Goal: Information Seeking & Learning: Learn about a topic

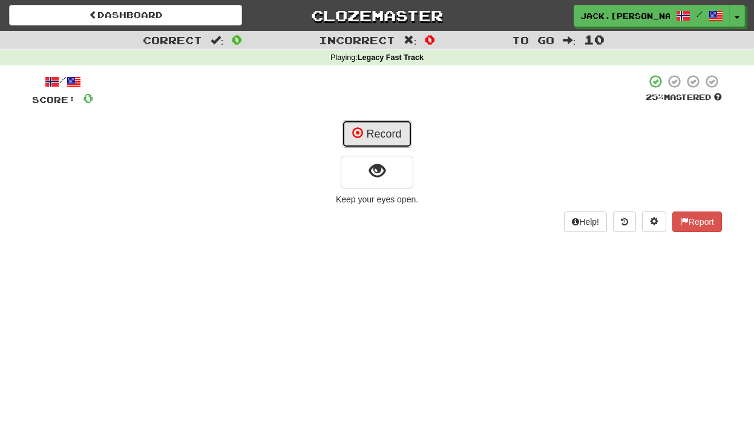
click at [399, 131] on button "Record" at bounding box center [377, 134] width 70 height 28
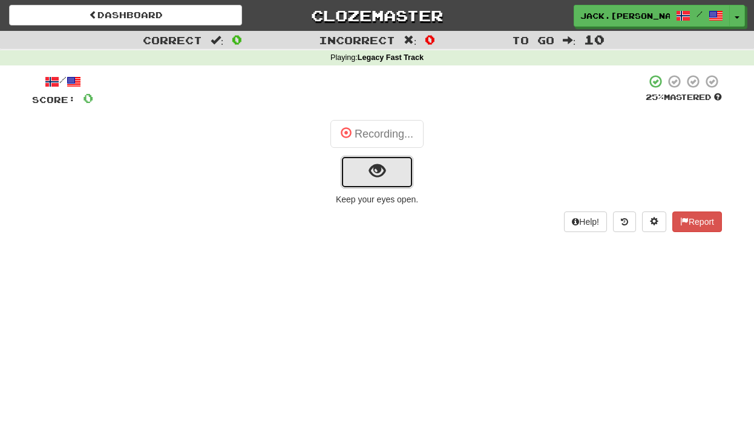
click at [396, 171] on button "show sentence" at bounding box center [377, 172] width 73 height 33
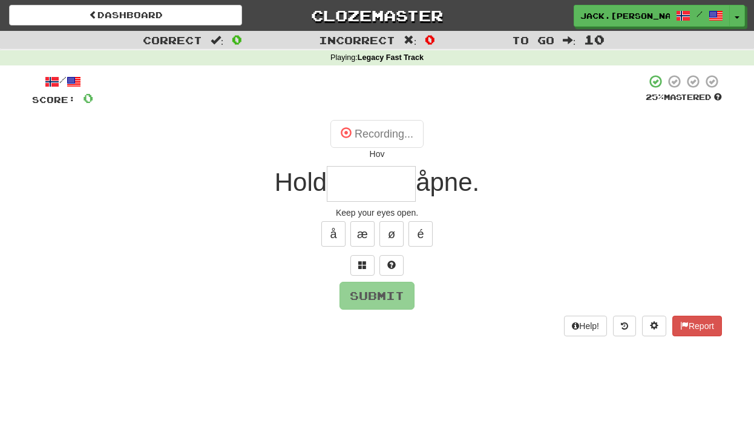
type input "******"
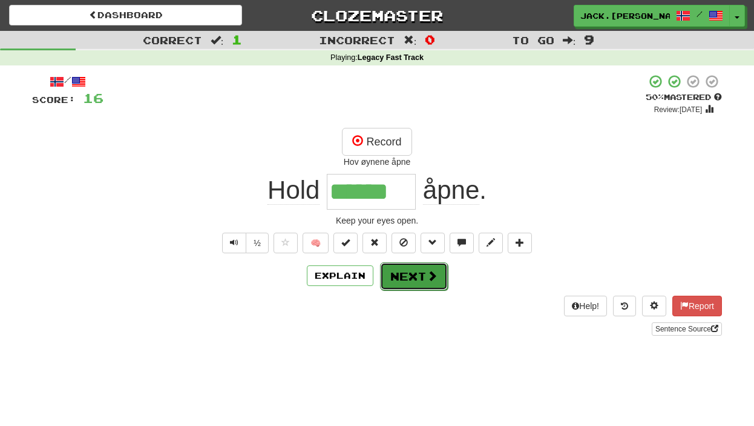
click at [413, 263] on button "Next" at bounding box center [414, 276] width 68 height 28
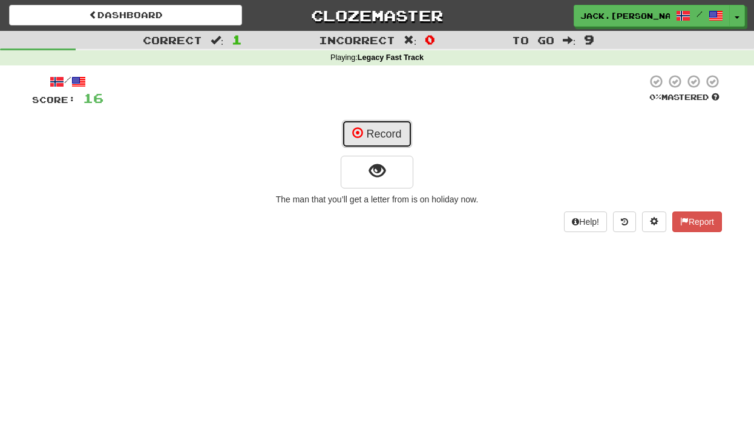
click at [403, 135] on button "Record" at bounding box center [377, 134] width 70 height 28
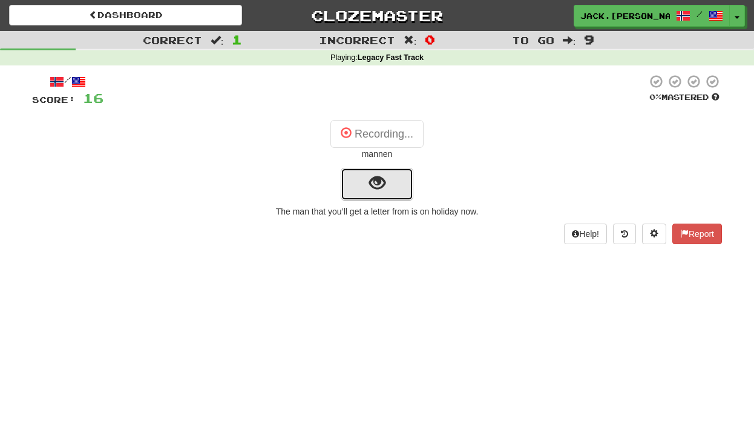
click at [395, 180] on button "show sentence" at bounding box center [377, 184] width 73 height 33
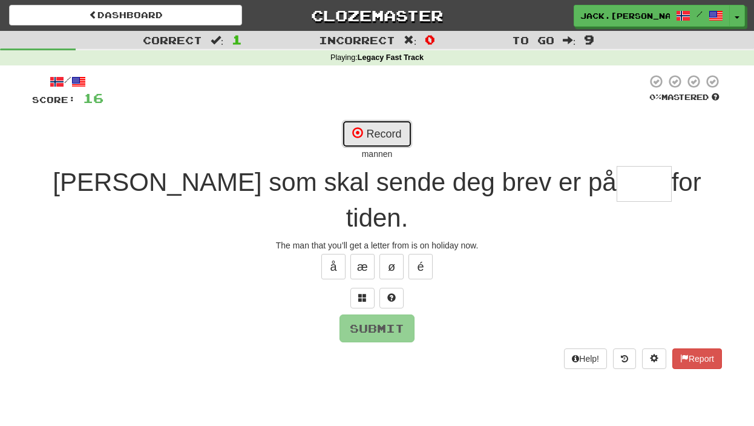
click at [381, 133] on button "Record" at bounding box center [377, 134] width 70 height 28
click at [370, 288] on button at bounding box center [362, 298] width 24 height 21
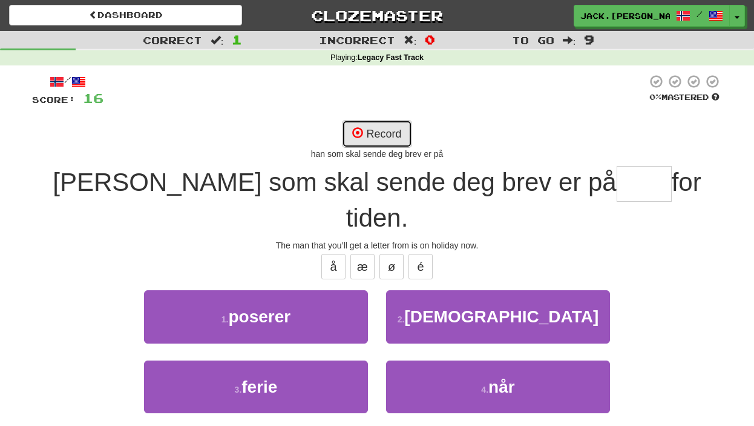
click at [377, 139] on button "Record" at bounding box center [377, 134] width 70 height 28
type input "*****"
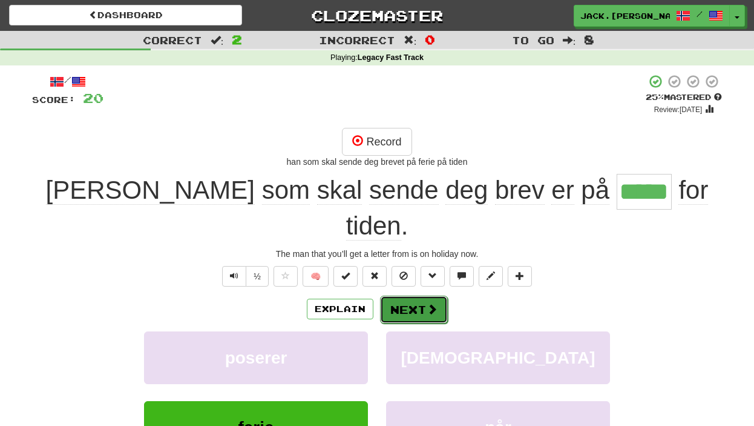
click at [428, 295] on button "Next" at bounding box center [414, 309] width 68 height 28
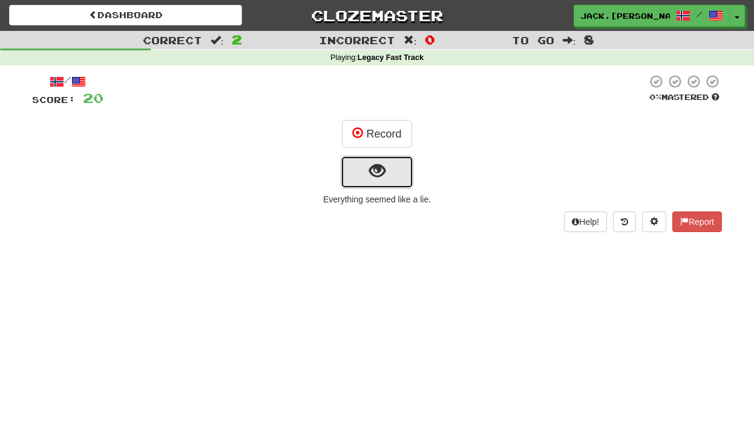
click at [376, 177] on span "show sentence" at bounding box center [377, 171] width 16 height 16
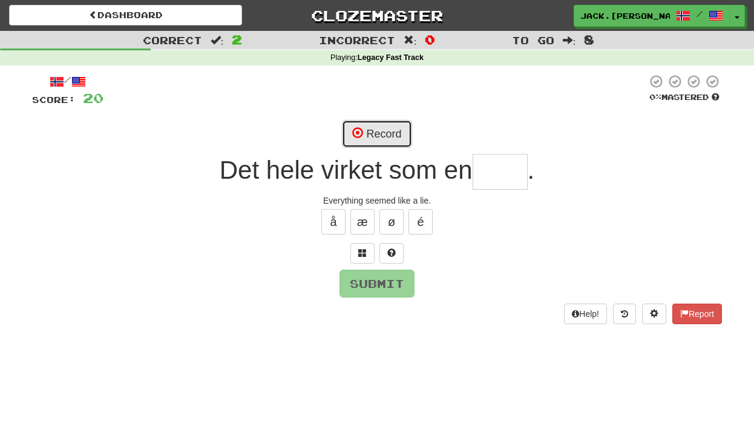
click at [371, 130] on button "Record" at bounding box center [377, 134] width 70 height 28
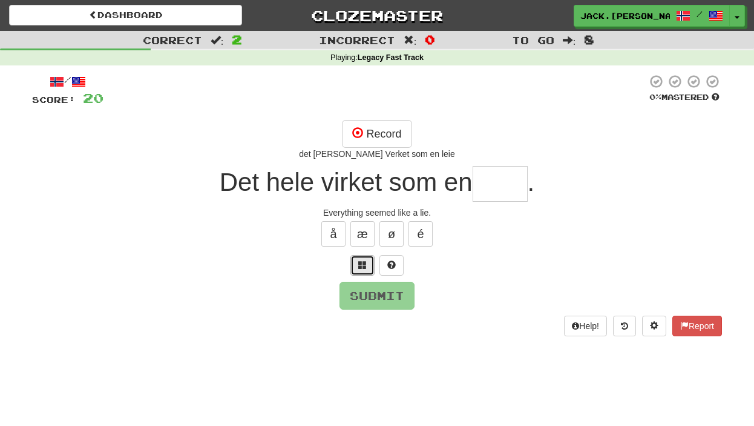
click at [363, 272] on button at bounding box center [362, 265] width 24 height 21
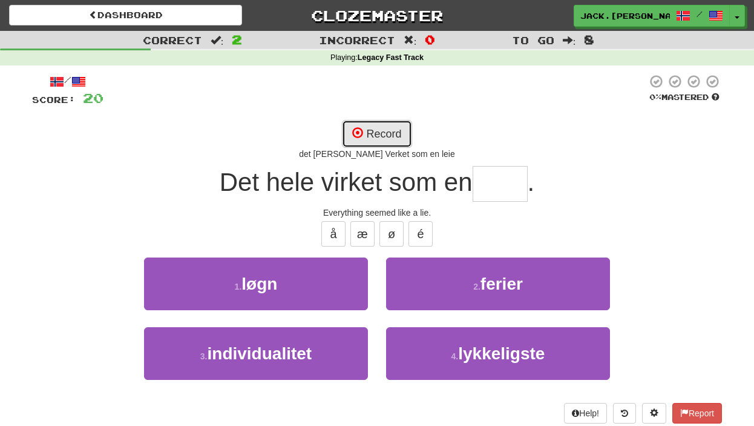
click at [378, 122] on button "Record" at bounding box center [377, 134] width 70 height 28
click at [336, 135] on div "Record det [PERSON_NAME] Verket som en" at bounding box center [377, 140] width 690 height 40
click at [347, 140] on button "Record" at bounding box center [377, 134] width 70 height 28
type input "****"
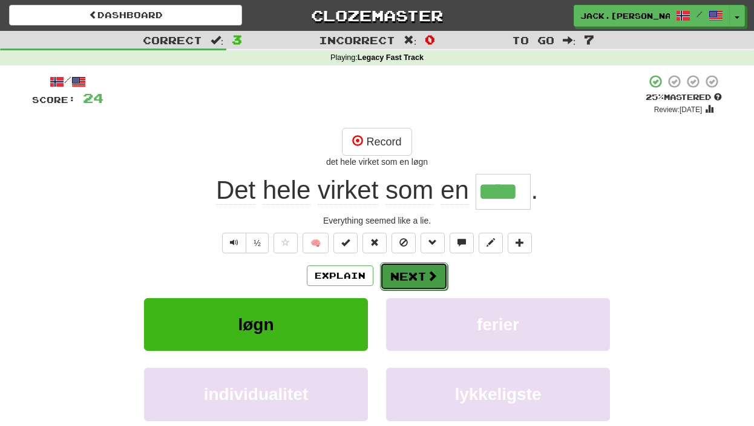
click at [403, 277] on button "Next" at bounding box center [414, 276] width 68 height 28
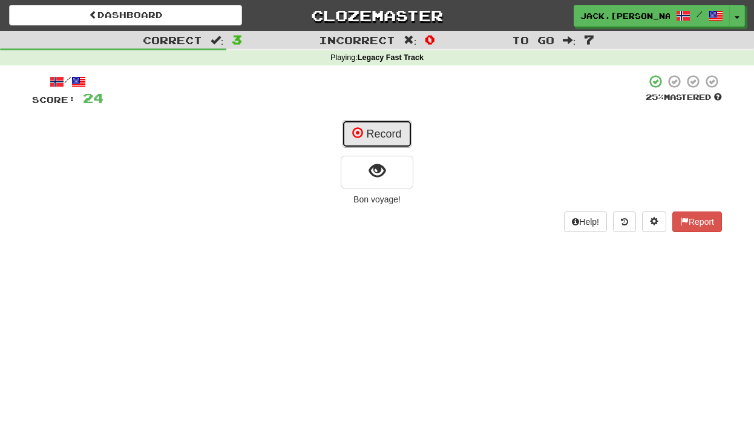
click at [383, 145] on button "Record" at bounding box center [377, 134] width 70 height 28
click at [366, 190] on div "/ Score: 24 25 % Mastered Recording... Bon voyage! Help! Report" at bounding box center [377, 153] width 690 height 158
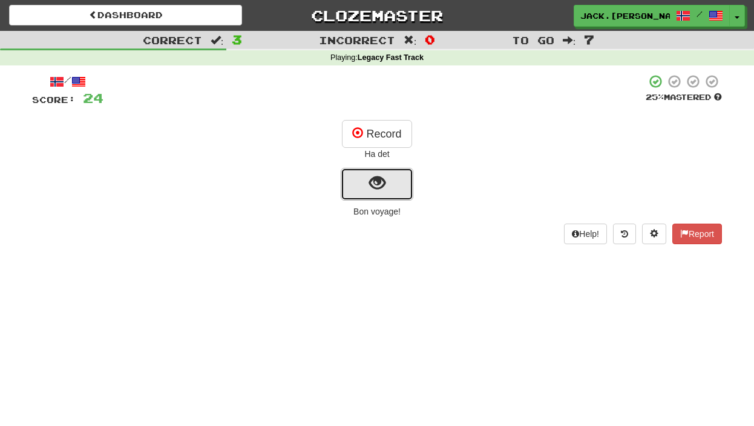
click at [381, 180] on span "show sentence" at bounding box center [377, 183] width 16 height 16
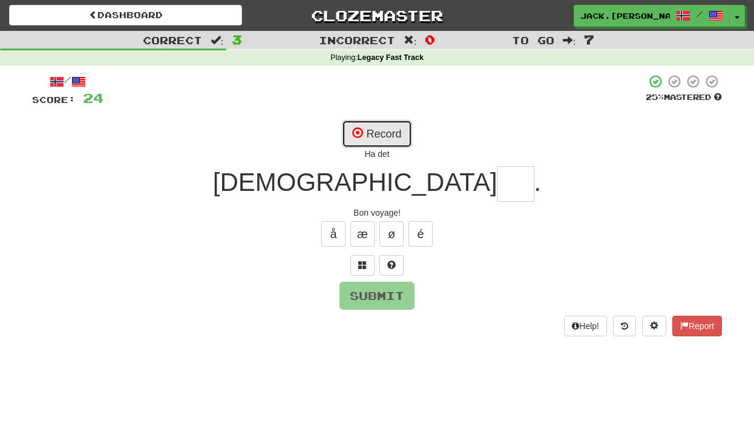
click at [384, 142] on button "Record" at bounding box center [377, 134] width 70 height 28
type input "***"
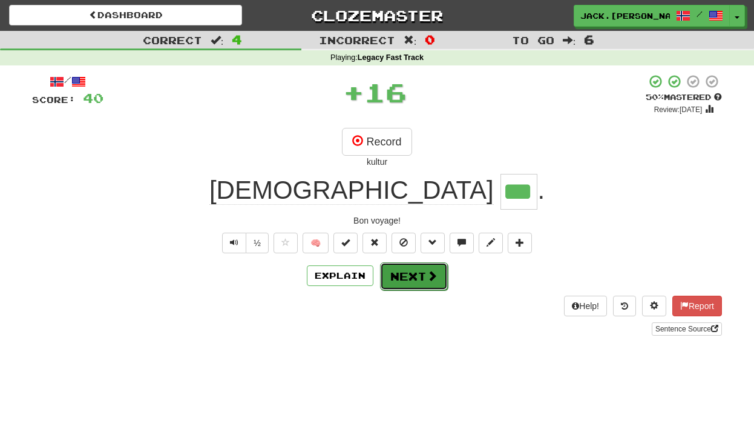
click at [414, 281] on button "Next" at bounding box center [414, 276] width 68 height 28
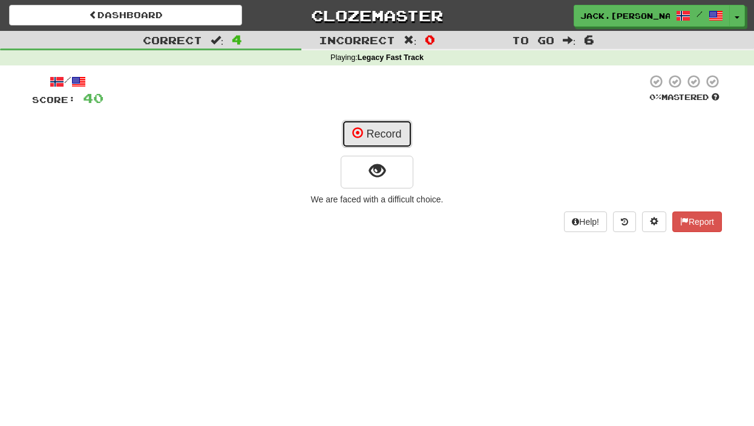
click at [405, 125] on button "Record" at bounding box center [377, 134] width 70 height 28
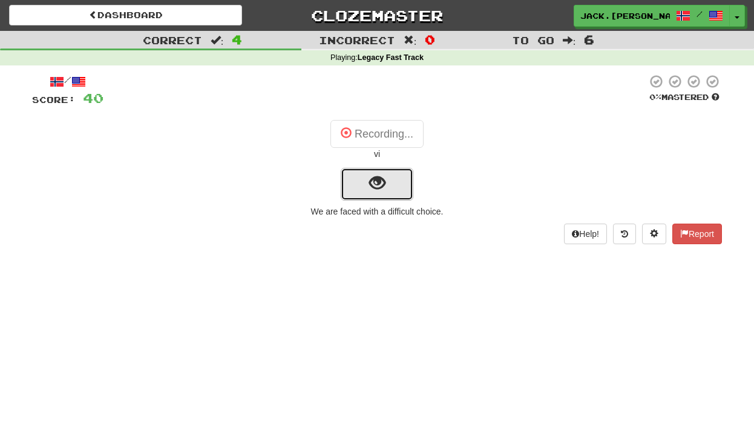
click at [380, 191] on span "show sentence" at bounding box center [377, 183] width 16 height 16
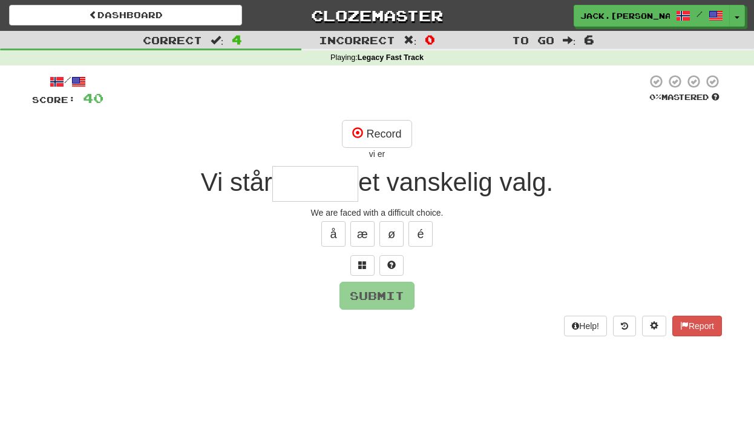
click at [353, 278] on div "/ Score: 40 0 % Mastered Record vi er Vi står et vanskelig valg. We are faced w…" at bounding box center [377, 204] width 690 height 261
click at [355, 272] on button at bounding box center [362, 265] width 24 height 21
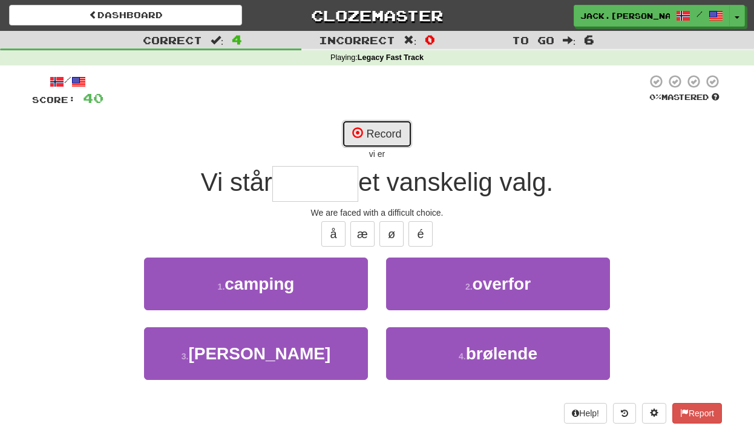
click at [384, 132] on button "Record" at bounding box center [377, 134] width 70 height 28
type input "*******"
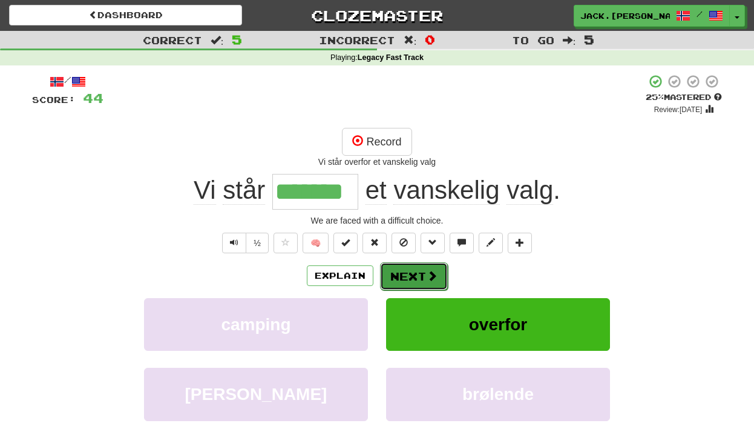
click at [427, 274] on span at bounding box center [432, 275] width 11 height 11
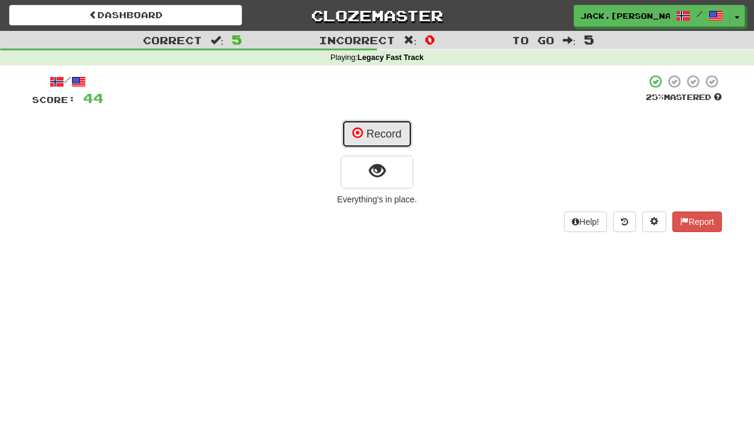
click at [375, 136] on button "Record" at bounding box center [377, 134] width 70 height 28
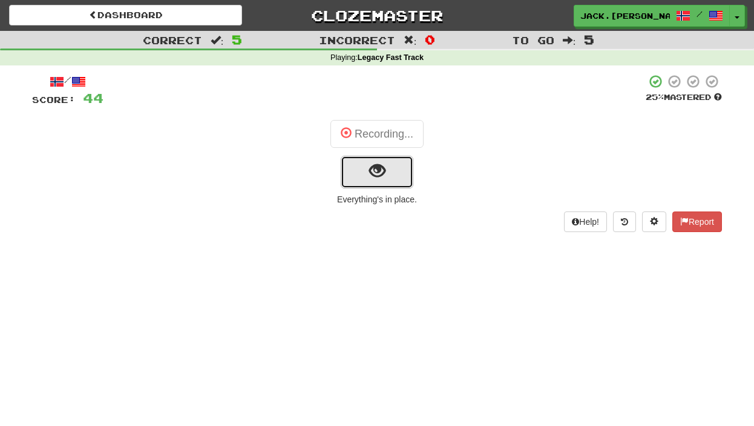
click at [376, 176] on span "show sentence" at bounding box center [377, 171] width 16 height 16
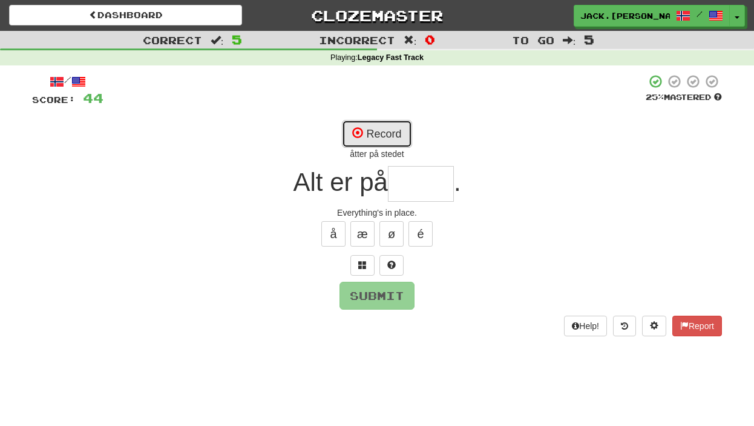
click at [381, 131] on button "Record" at bounding box center [377, 134] width 70 height 28
click at [367, 259] on button at bounding box center [362, 265] width 24 height 21
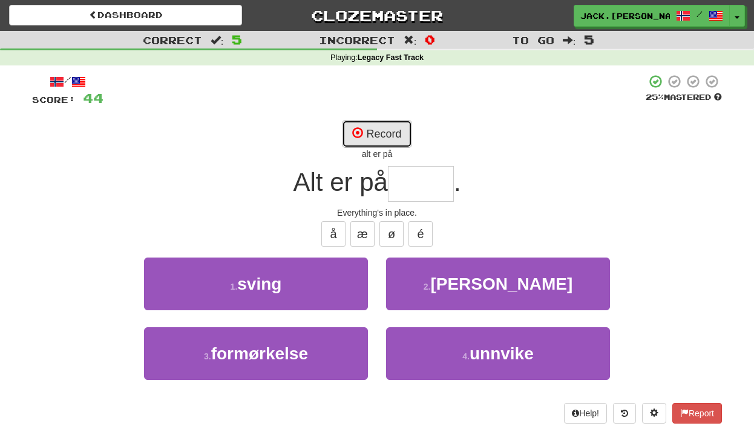
click at [383, 130] on button "Record" at bounding box center [377, 134] width 70 height 28
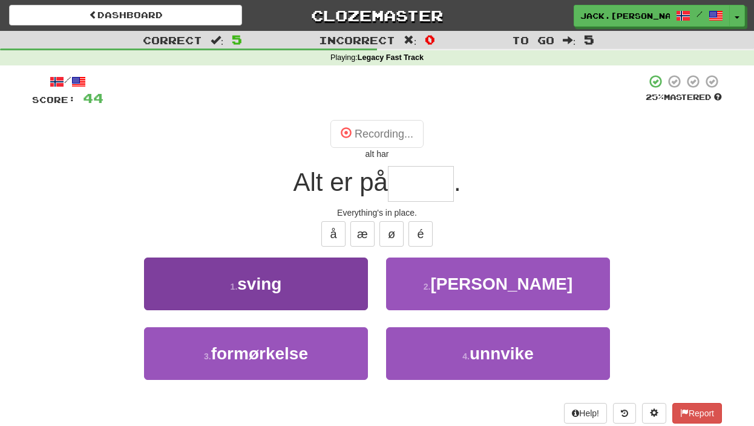
type input "*****"
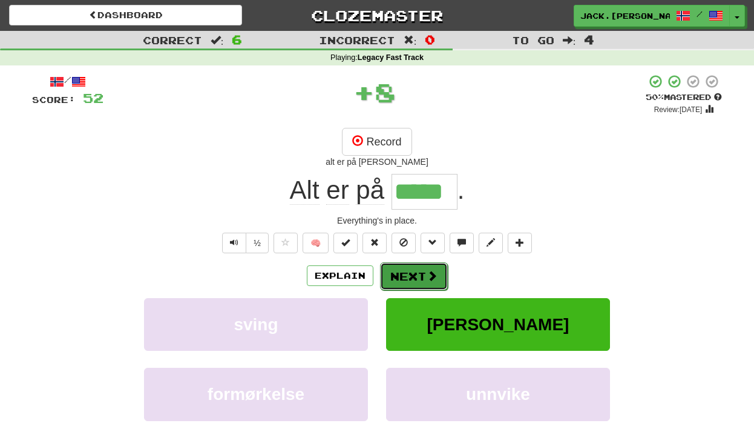
click at [422, 269] on button "Next" at bounding box center [414, 276] width 68 height 28
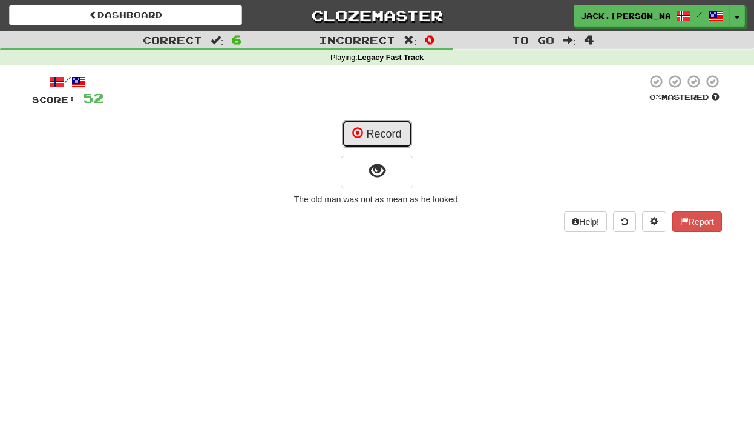
click at [356, 127] on span at bounding box center [357, 132] width 11 height 11
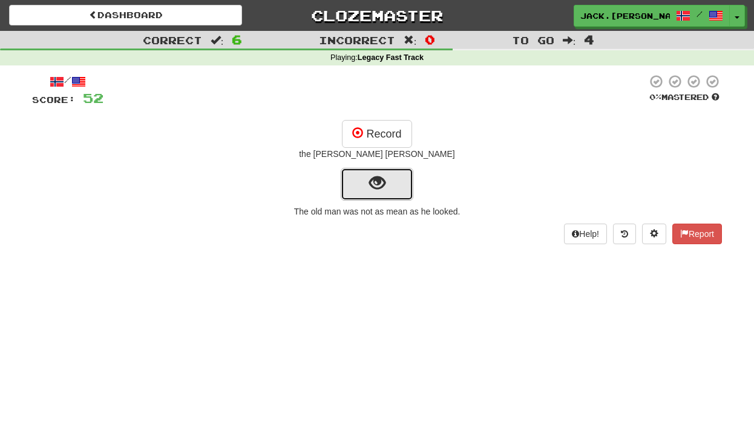
click at [386, 178] on button "show sentence" at bounding box center [377, 184] width 73 height 33
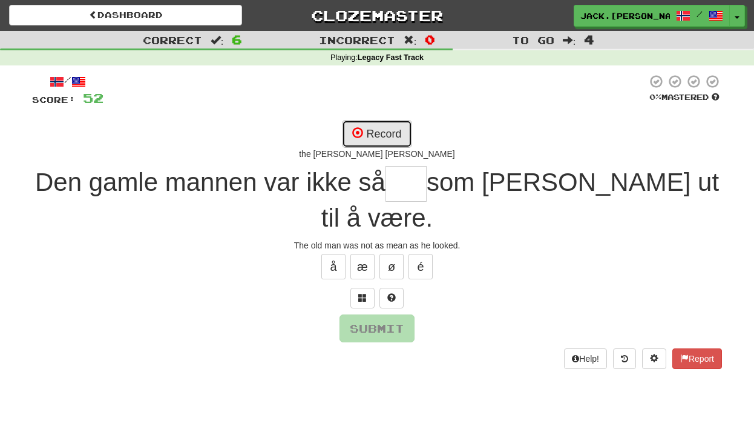
click at [372, 122] on button "Record" at bounding box center [377, 134] width 70 height 28
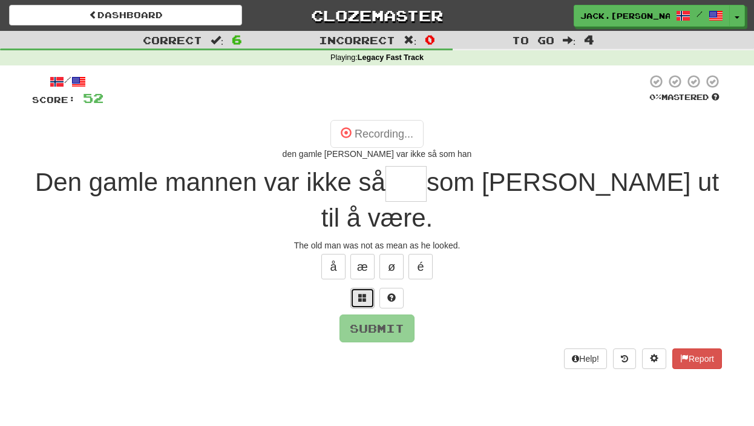
click at [367, 288] on button at bounding box center [362, 298] width 24 height 21
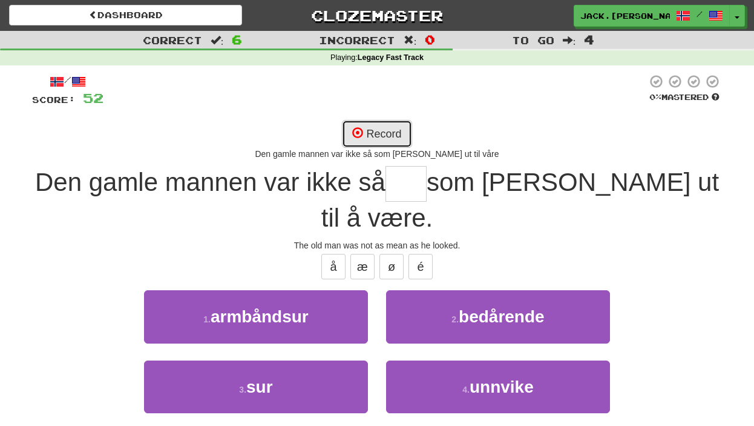
click at [361, 138] on span at bounding box center [357, 132] width 11 height 11
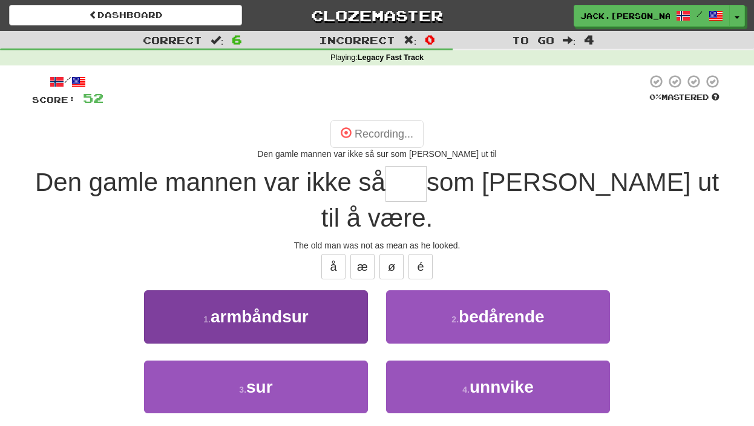
type input "***"
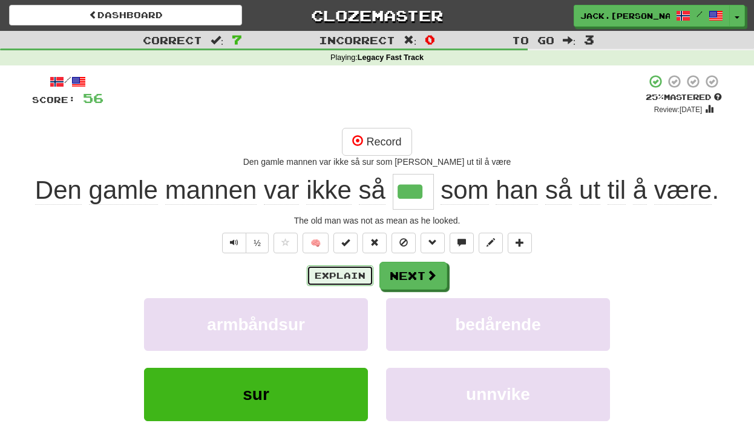
click at [352, 278] on button "Explain" at bounding box center [340, 275] width 67 height 21
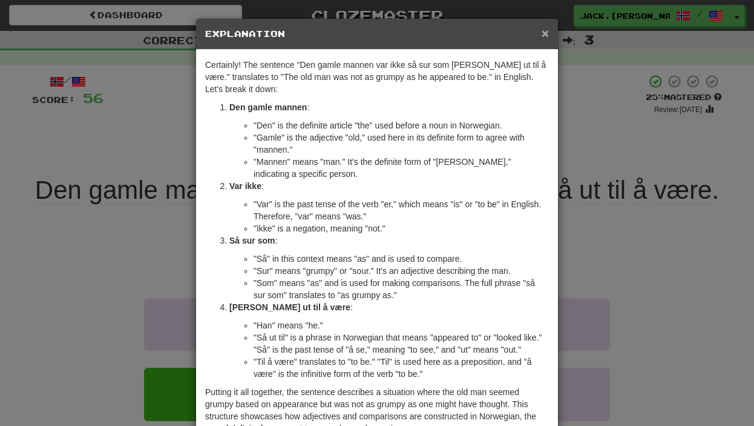
click at [544, 37] on span "×" at bounding box center [545, 33] width 7 height 14
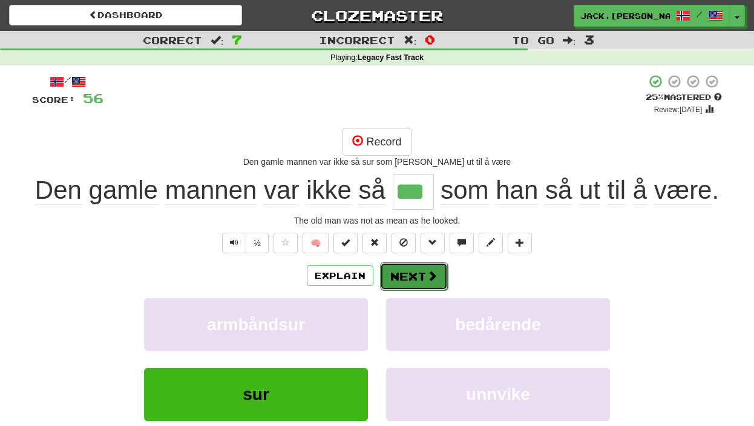
click at [423, 268] on button "Next" at bounding box center [414, 276] width 68 height 28
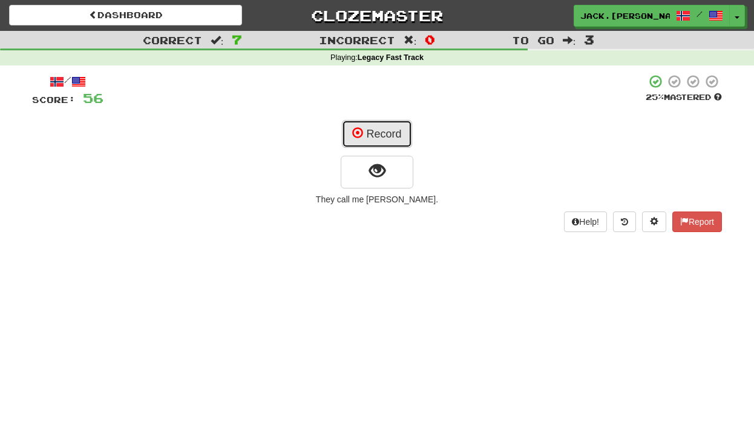
click at [390, 132] on button "Record" at bounding box center [377, 134] width 70 height 28
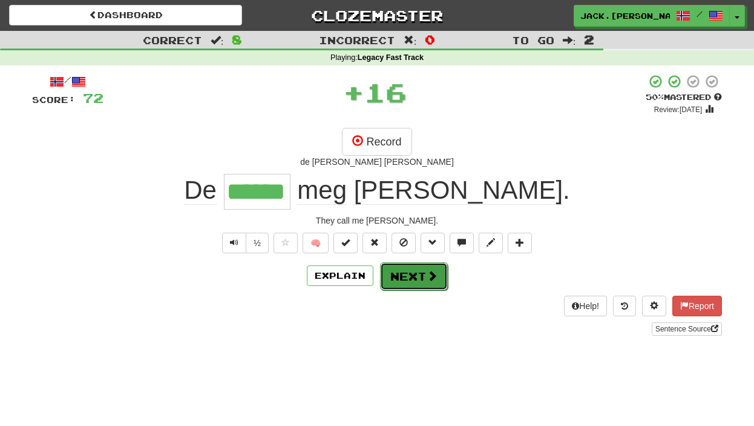
click at [430, 280] on span at bounding box center [432, 275] width 11 height 11
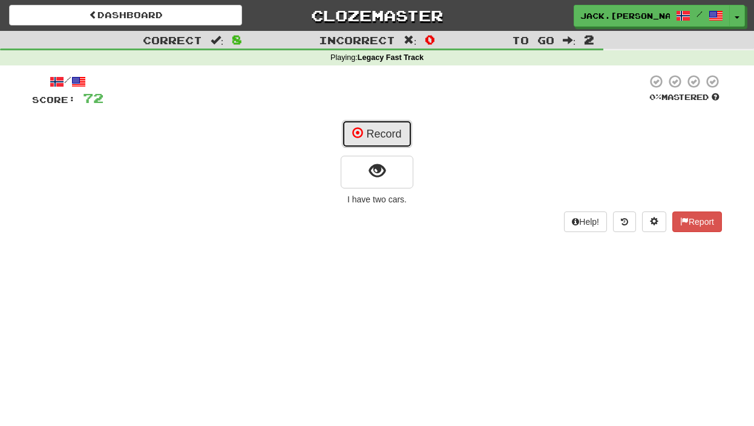
click at [392, 137] on button "Record" at bounding box center [377, 134] width 70 height 28
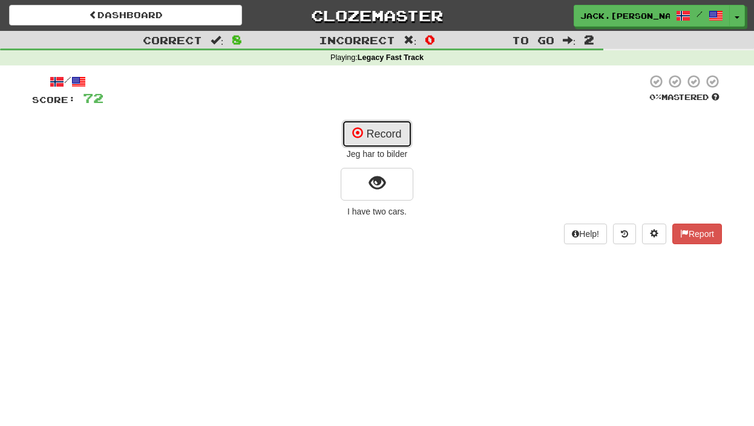
click at [393, 128] on button "Record" at bounding box center [377, 134] width 70 height 28
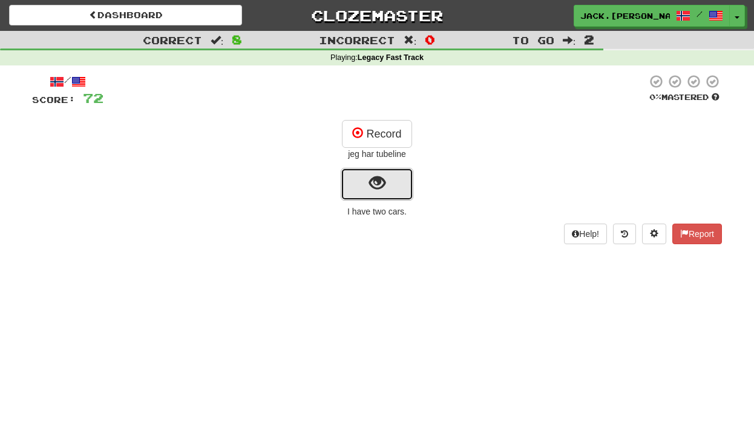
click at [406, 198] on button "show sentence" at bounding box center [377, 184] width 73 height 33
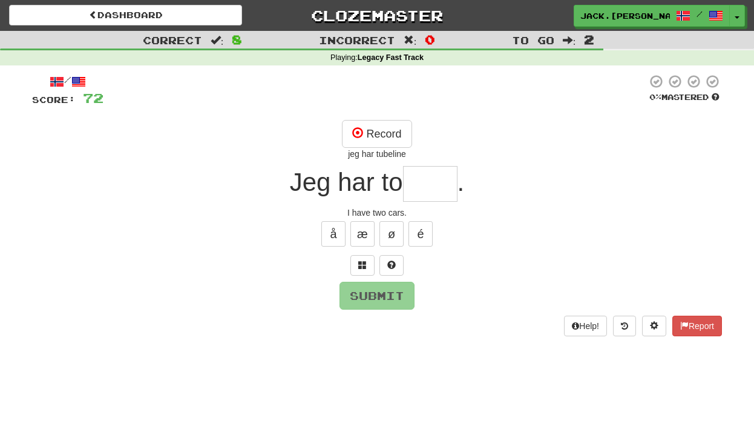
click at [383, 119] on div "/ Score: 72 0 % Mastered Record jeg har tubeline Jeg har to . I have two cars. …" at bounding box center [377, 204] width 690 height 261
click at [376, 117] on div "/ Score: 72 0 % Mastered Record jeg har tubeline Jeg har to . I have two cars. …" at bounding box center [377, 204] width 690 height 261
click at [381, 148] on div "jeg har tubeline" at bounding box center [377, 154] width 690 height 12
click at [381, 128] on button "Record" at bounding box center [377, 134] width 70 height 28
click at [363, 262] on span at bounding box center [362, 264] width 8 height 8
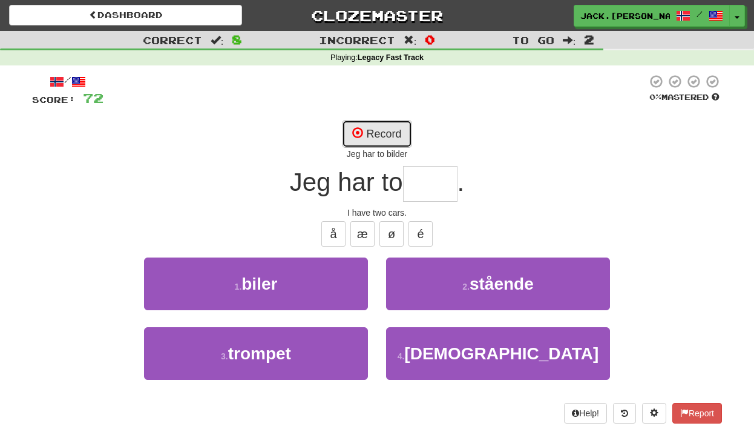
click at [384, 125] on button "Record" at bounding box center [377, 134] width 70 height 28
type input "*****"
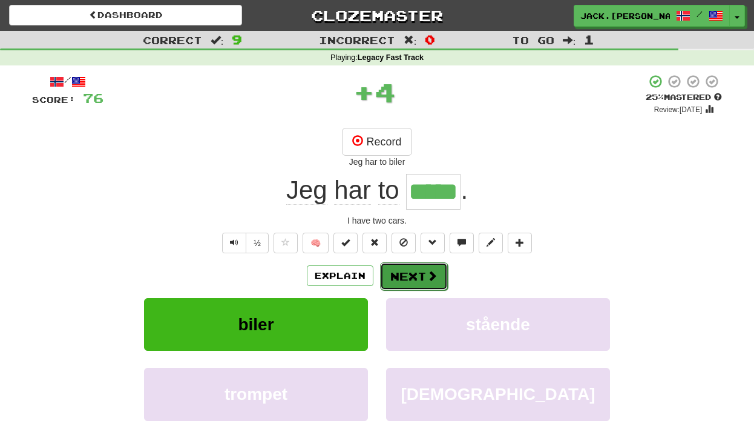
click at [410, 281] on button "Next" at bounding box center [414, 276] width 68 height 28
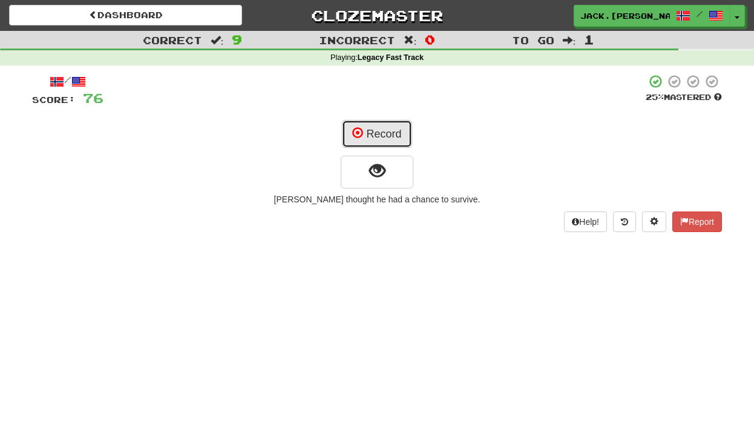
click at [358, 120] on button "Record" at bounding box center [377, 134] width 70 height 28
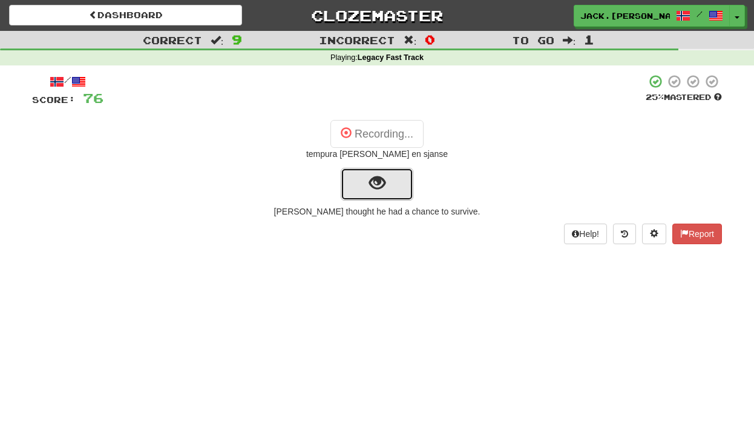
click at [386, 182] on button "show sentence" at bounding box center [377, 184] width 73 height 33
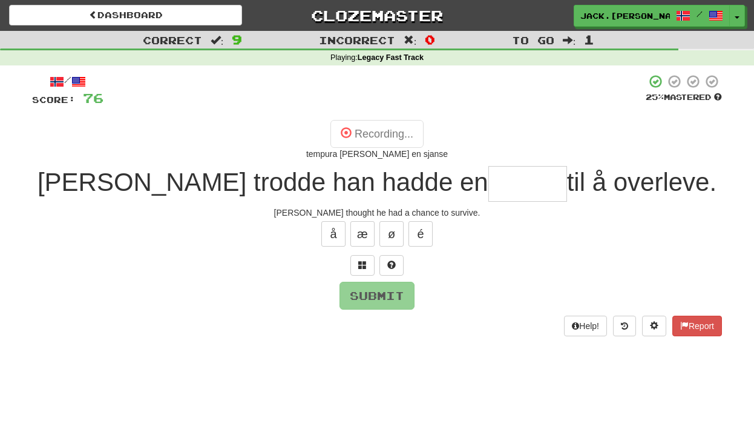
type input "******"
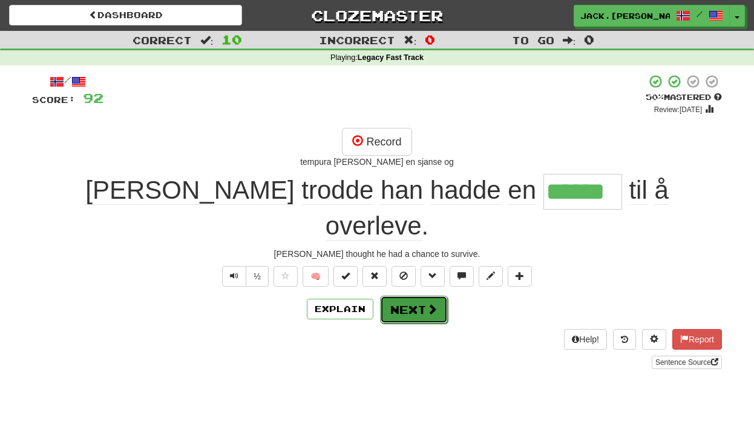
click at [439, 295] on button "Next" at bounding box center [414, 309] width 68 height 28
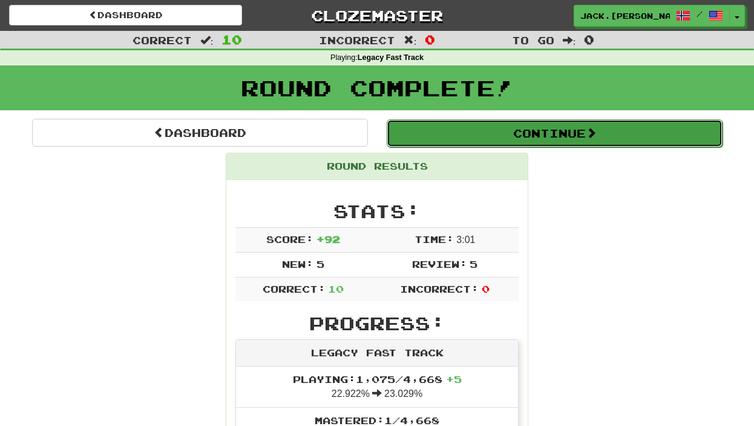
click at [421, 130] on button "Continue" at bounding box center [555, 133] width 336 height 28
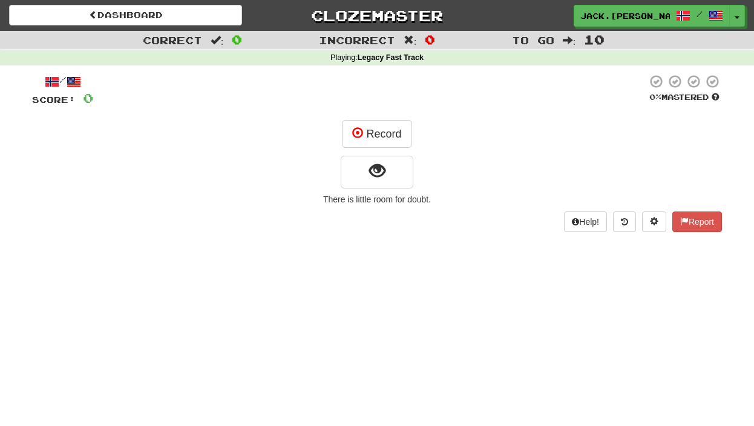
click at [370, 147] on div "/ Score: 0 0 % Mastered Record There is little room for doubt. Help! Report" at bounding box center [377, 153] width 690 height 158
click at [369, 168] on span "show sentence" at bounding box center [377, 171] width 16 height 16
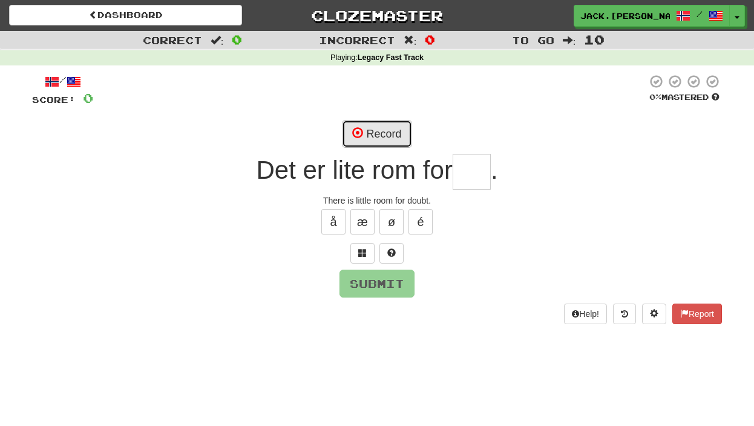
click at [369, 137] on button "Record" at bounding box center [377, 134] width 70 height 28
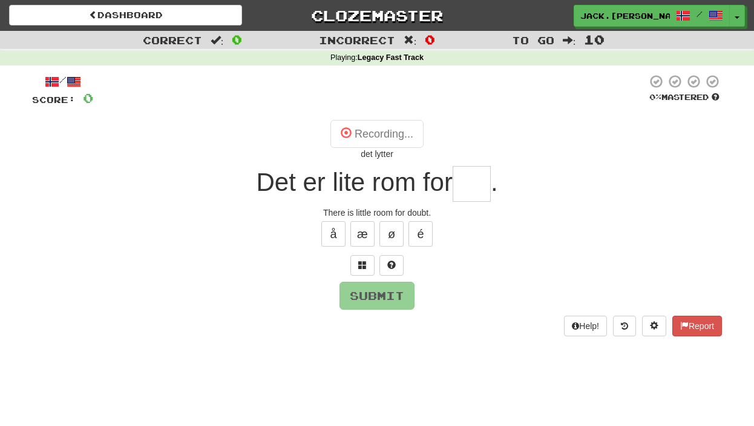
click at [366, 249] on div "/ Score: 0 0 % Mastered Recording... det lytter Det er lite rom for . There is …" at bounding box center [377, 204] width 690 height 261
click at [366, 253] on div "/ Score: 0 0 % Mastered Recording... det Det er lite rom for . There is little …" at bounding box center [377, 204] width 690 height 261
click at [366, 260] on span at bounding box center [362, 264] width 8 height 8
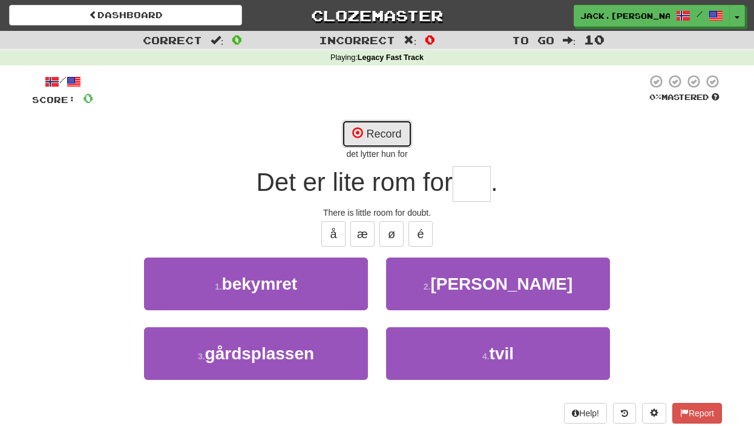
click at [378, 141] on button "Record" at bounding box center [377, 134] width 70 height 28
click at [429, 129] on div "Record liter" at bounding box center [377, 140] width 690 height 40
click at [385, 129] on button "Record" at bounding box center [377, 134] width 70 height 28
click at [390, 122] on button "Record" at bounding box center [377, 134] width 70 height 28
click at [472, 323] on div "2 . [PERSON_NAME]" at bounding box center [498, 292] width 242 height 70
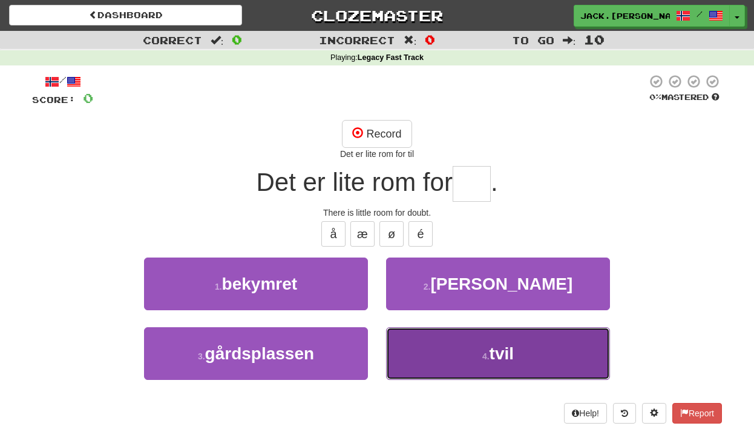
click at [470, 327] on button "4 . tvil" at bounding box center [498, 353] width 224 height 53
type input "****"
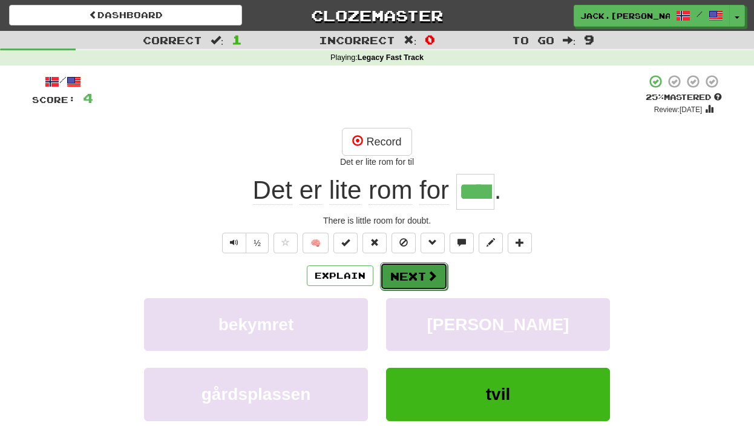
click at [430, 273] on span at bounding box center [432, 275] width 11 height 11
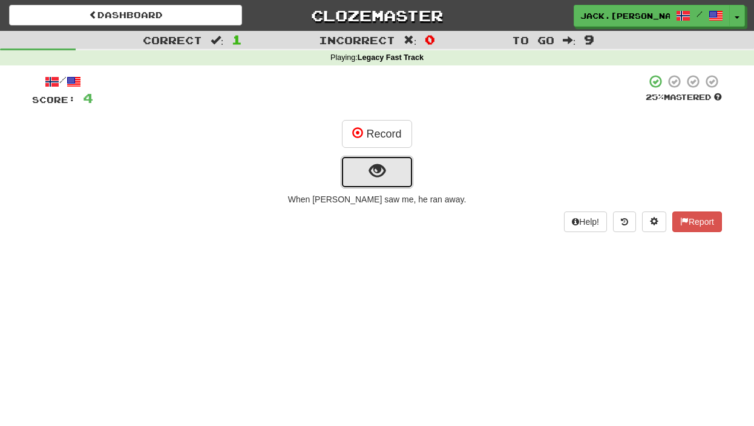
click at [391, 168] on button "show sentence" at bounding box center [377, 172] width 73 height 33
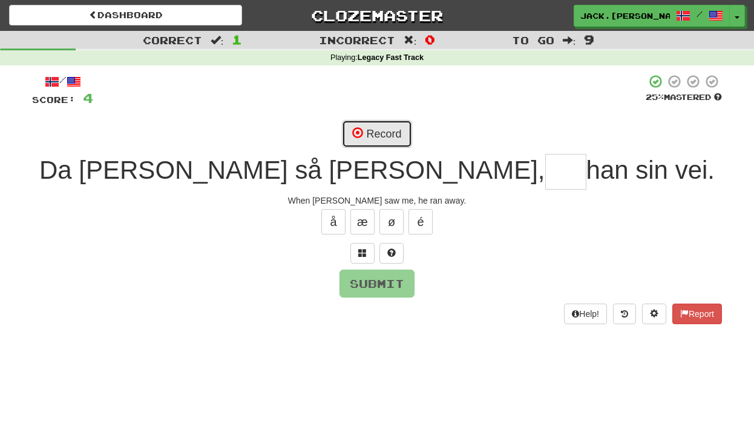
click at [378, 120] on button "Record" at bounding box center [377, 134] width 70 height 28
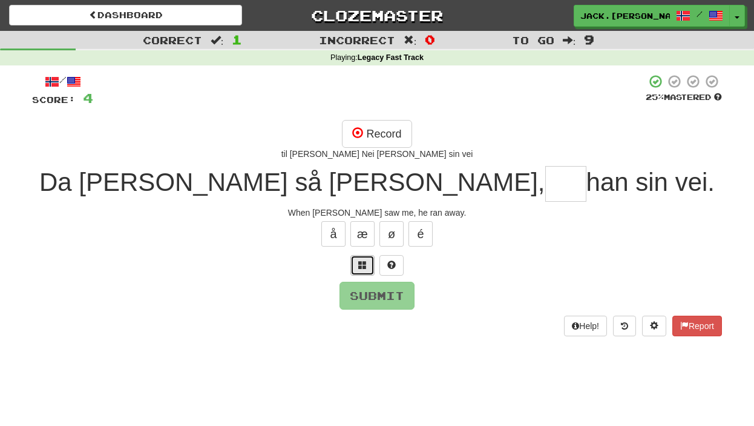
click at [364, 263] on span at bounding box center [362, 264] width 8 height 8
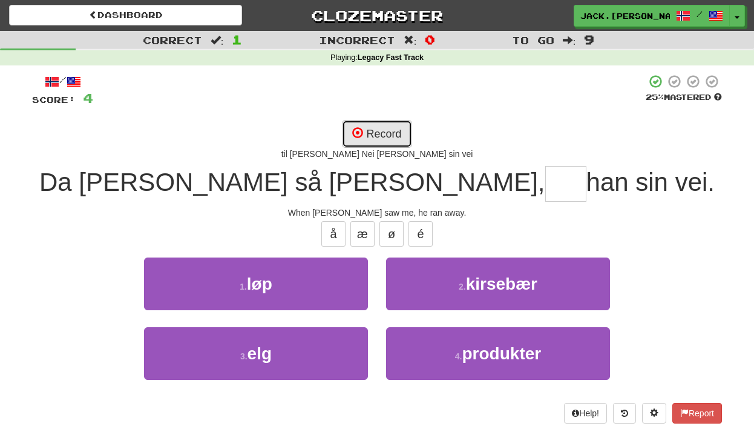
click at [359, 130] on span at bounding box center [357, 132] width 11 height 11
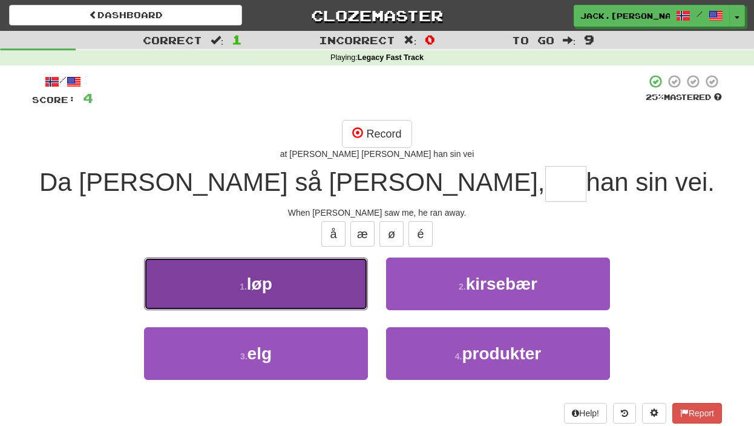
click at [330, 279] on button "1 . løp" at bounding box center [256, 283] width 224 height 53
type input "***"
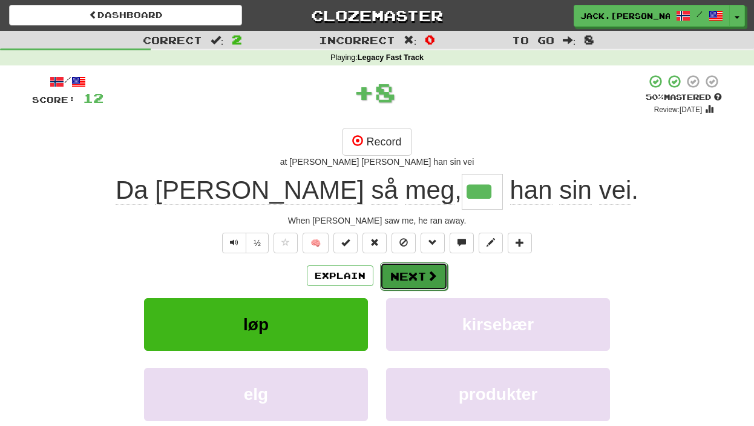
click at [419, 278] on button "Next" at bounding box center [414, 276] width 68 height 28
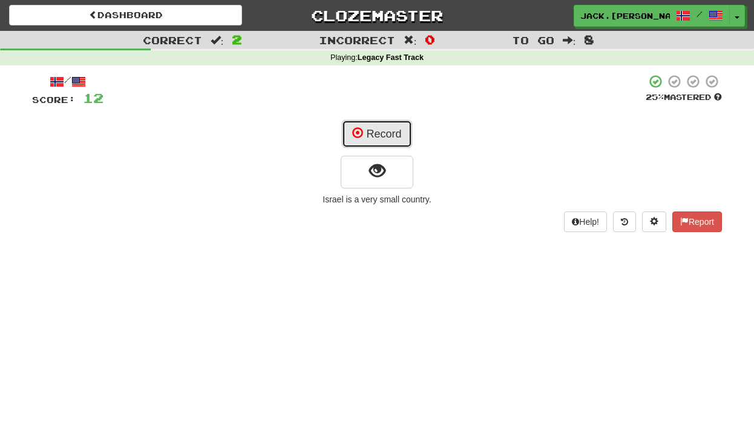
click at [370, 141] on button "Record" at bounding box center [377, 134] width 70 height 28
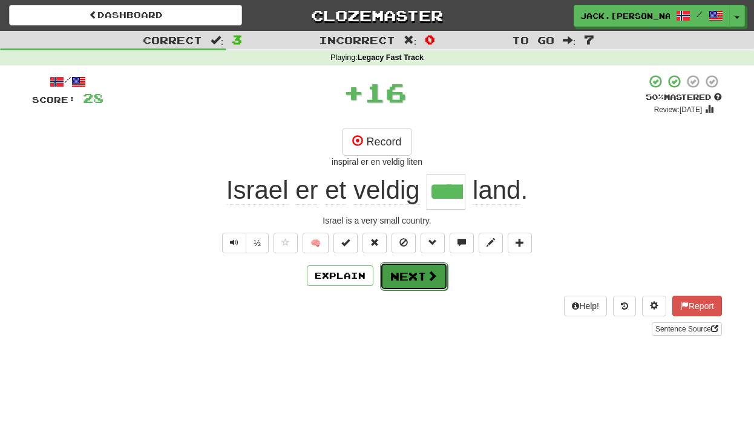
click at [421, 266] on button "Next" at bounding box center [414, 276] width 68 height 28
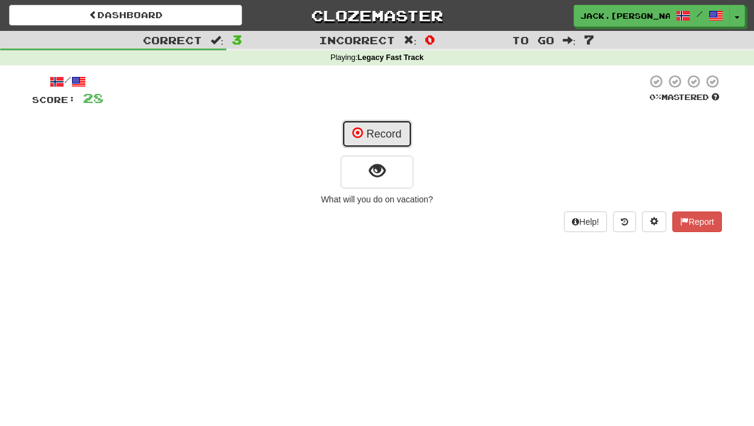
click at [377, 131] on button "Record" at bounding box center [377, 134] width 70 height 28
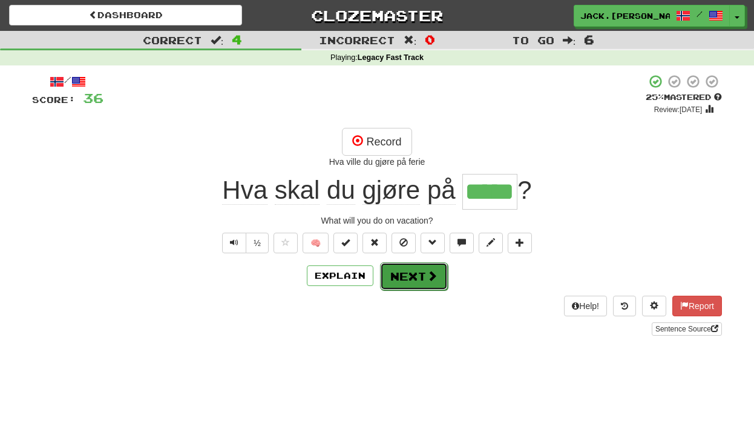
click at [413, 280] on button "Next" at bounding box center [414, 276] width 68 height 28
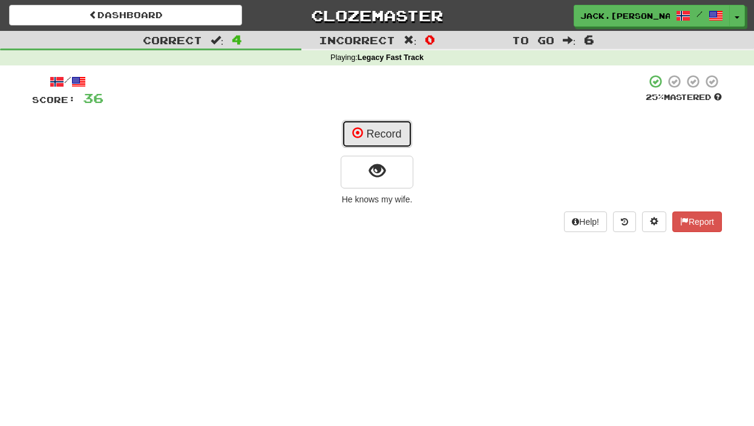
click at [373, 137] on button "Record" at bounding box center [377, 134] width 70 height 28
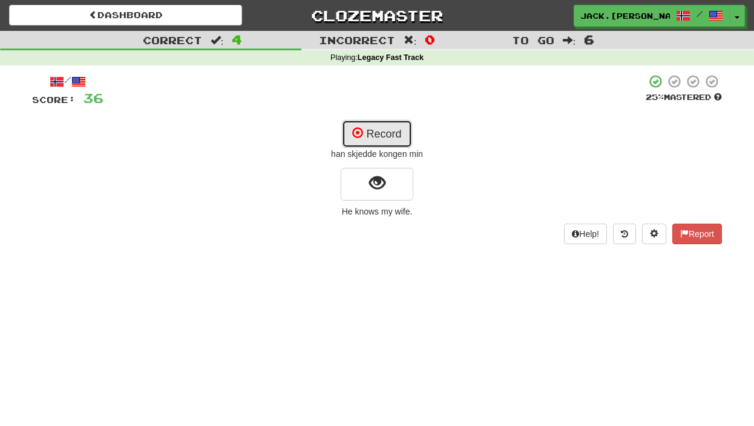
click at [379, 137] on button "Record" at bounding box center [377, 134] width 70 height 28
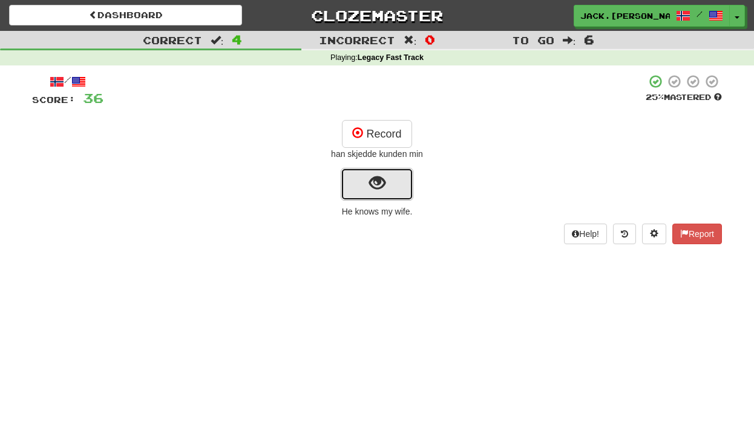
click at [391, 189] on button "show sentence" at bounding box center [377, 184] width 73 height 33
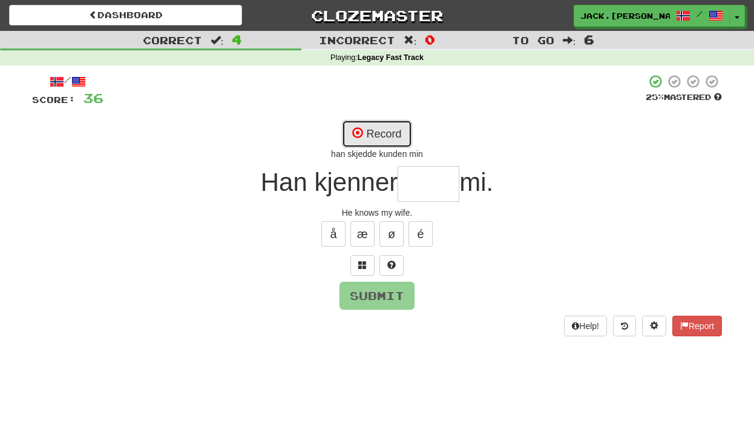
click at [387, 132] on button "Record" at bounding box center [377, 134] width 70 height 28
click at [365, 267] on span at bounding box center [362, 264] width 8 height 8
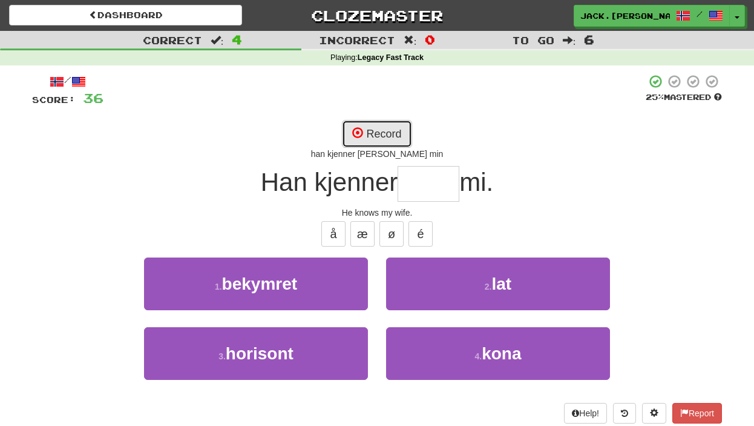
click at [389, 137] on button "Record" at bounding box center [377, 134] width 70 height 28
type input "****"
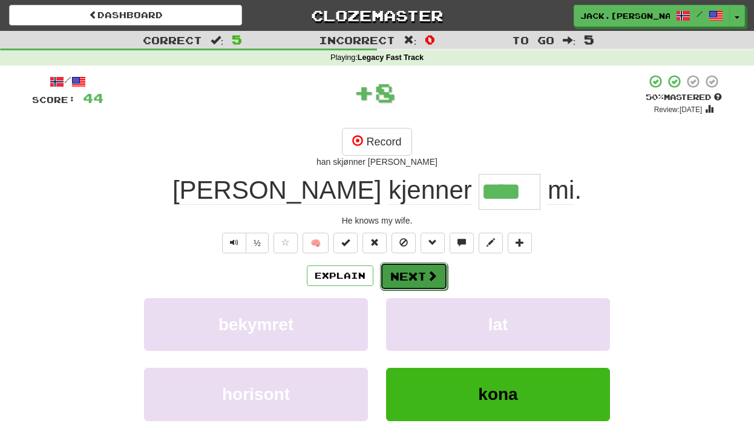
click at [415, 275] on button "Next" at bounding box center [414, 276] width 68 height 28
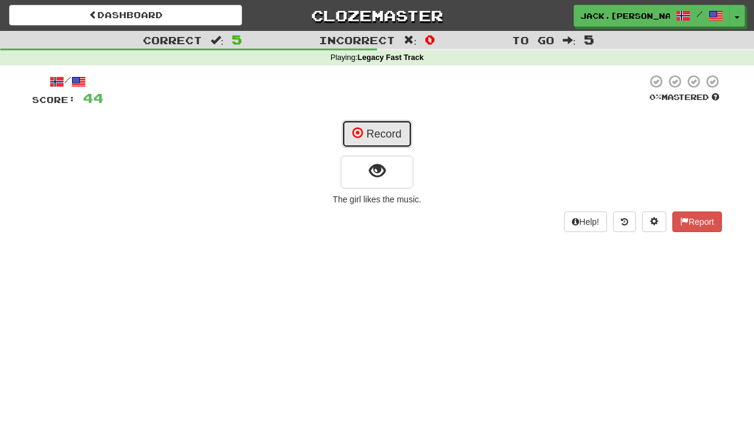
click at [391, 136] on button "Record" at bounding box center [377, 134] width 70 height 28
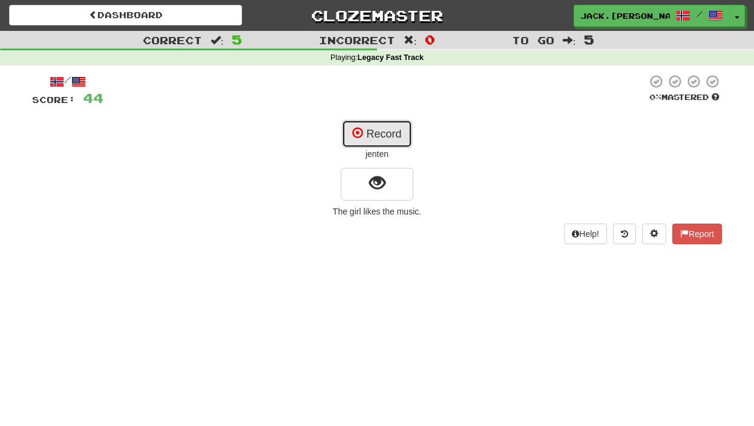
click at [375, 135] on button "Record" at bounding box center [377, 134] width 70 height 28
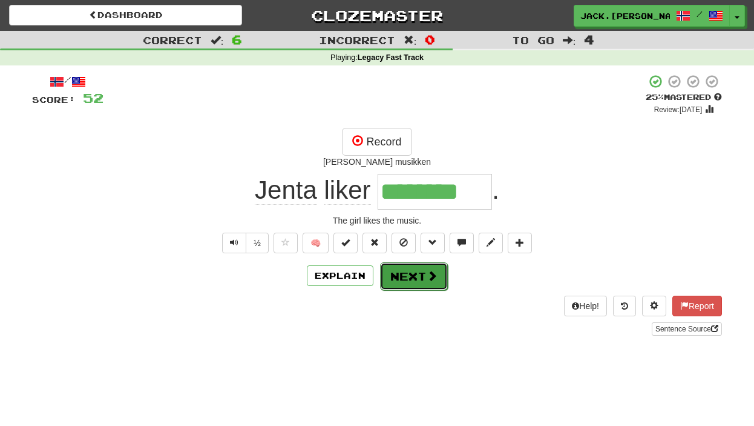
click at [422, 271] on button "Next" at bounding box center [414, 276] width 68 height 28
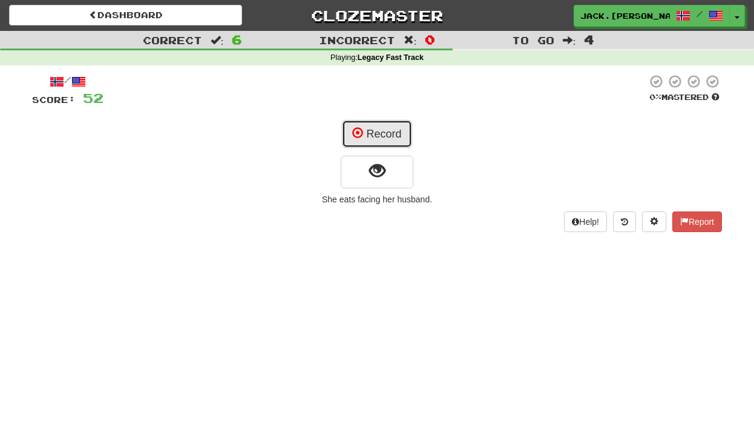
click at [389, 129] on button "Record" at bounding box center [377, 134] width 70 height 28
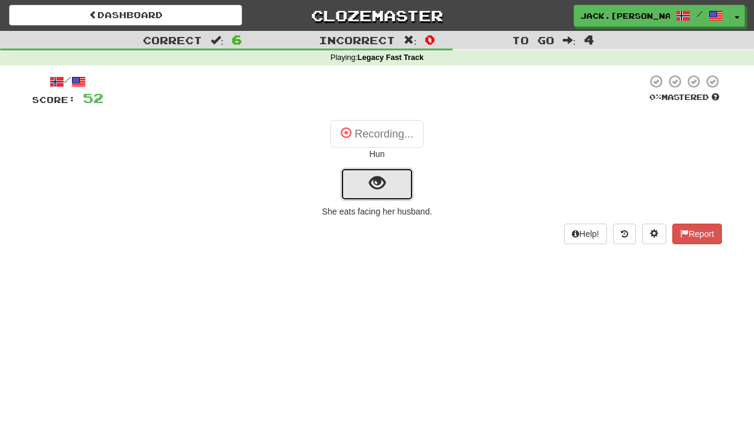
click at [360, 193] on button "show sentence" at bounding box center [377, 184] width 73 height 33
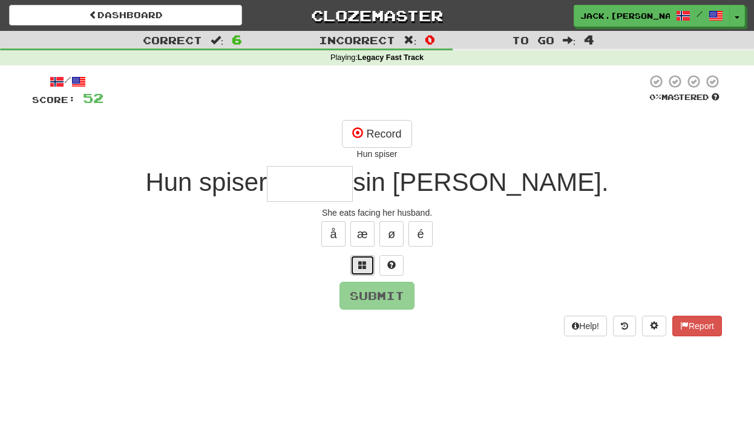
click at [365, 258] on button at bounding box center [362, 265] width 24 height 21
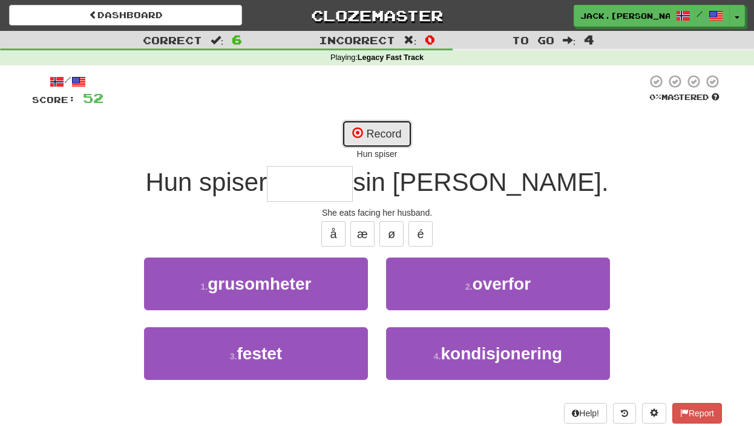
click at [376, 130] on button "Record" at bounding box center [377, 134] width 70 height 28
type input "*******"
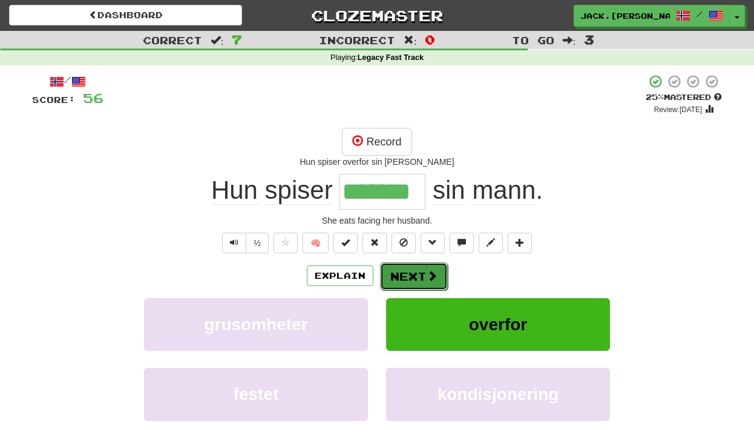
click at [430, 275] on span at bounding box center [432, 275] width 11 height 11
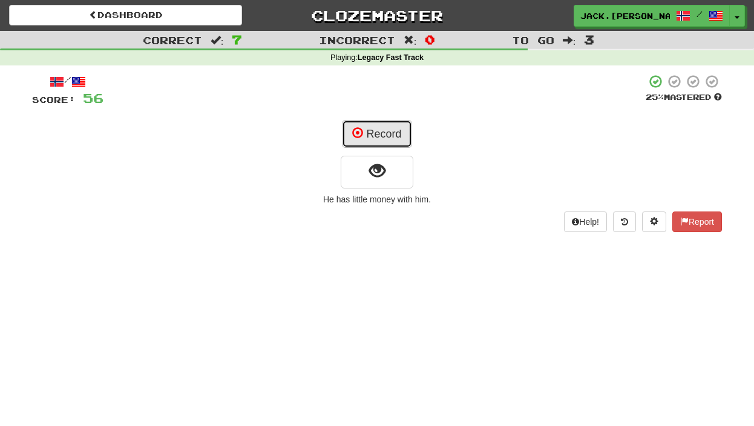
click at [376, 141] on button "Record" at bounding box center [377, 134] width 70 height 28
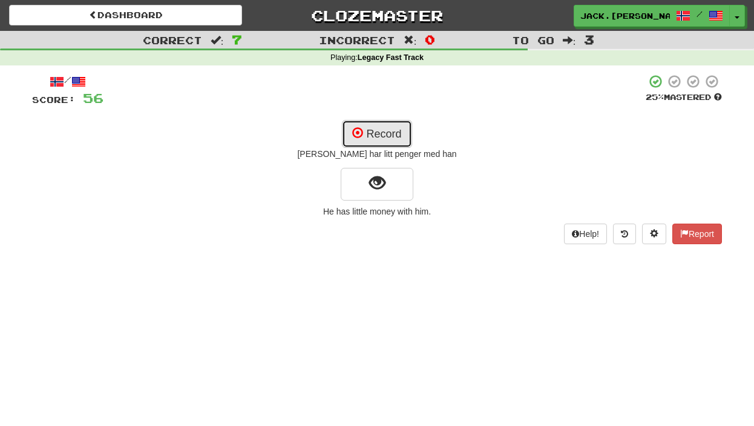
click at [366, 139] on button "Record" at bounding box center [377, 134] width 70 height 28
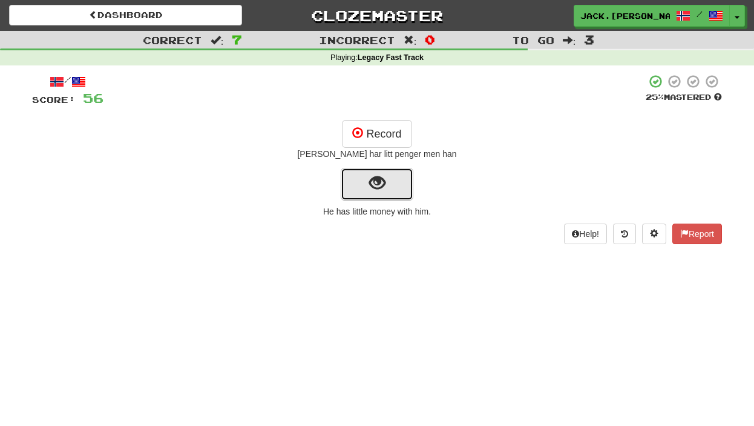
click at [383, 179] on span "show sentence" at bounding box center [377, 183] width 16 height 16
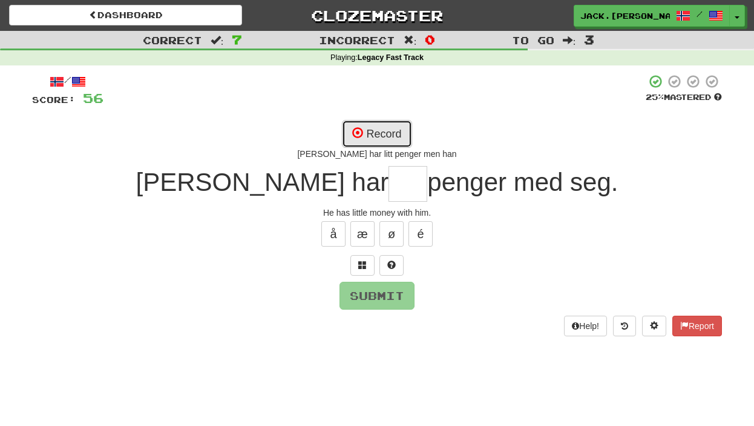
click at [376, 138] on button "Record" at bounding box center [377, 134] width 70 height 28
click at [361, 265] on span at bounding box center [362, 264] width 8 height 8
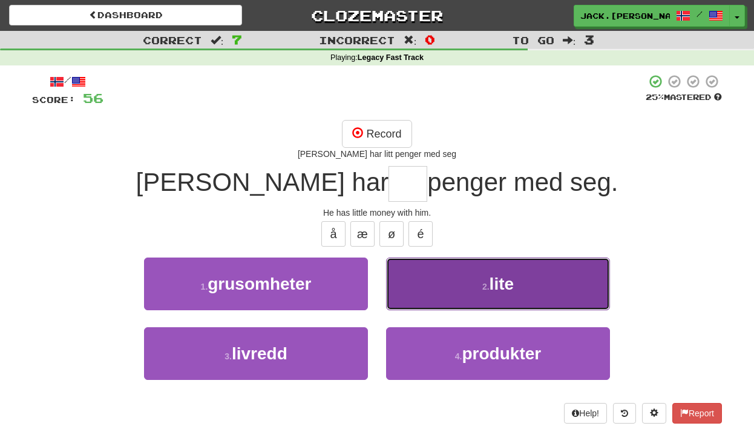
click at [510, 275] on span "lite" at bounding box center [502, 283] width 24 height 19
type input "****"
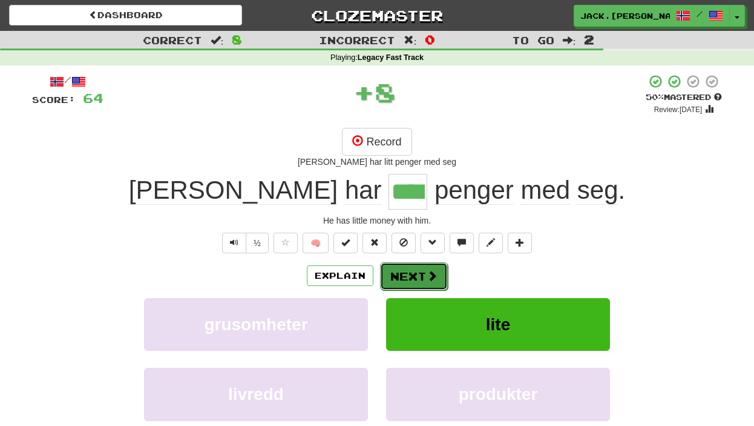
click at [430, 265] on button "Next" at bounding box center [414, 276] width 68 height 28
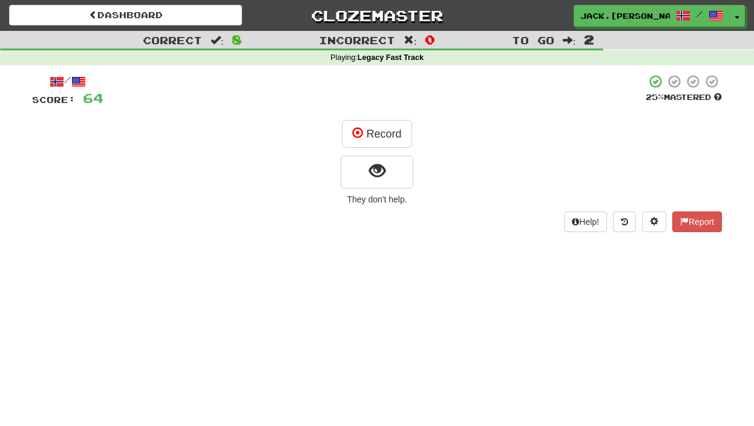
click at [357, 117] on div "/ Score: 64 25 % Mastered Record They don't help. Help! Report" at bounding box center [377, 153] width 690 height 158
click at [369, 136] on button "Record" at bounding box center [377, 134] width 70 height 28
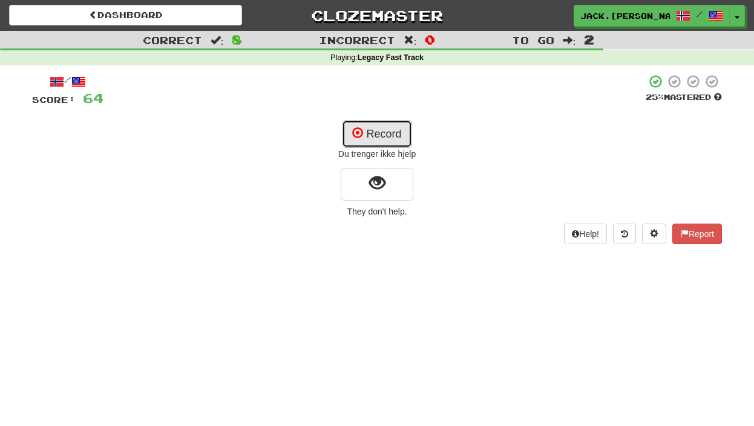
click at [369, 136] on button "Record" at bounding box center [377, 134] width 70 height 28
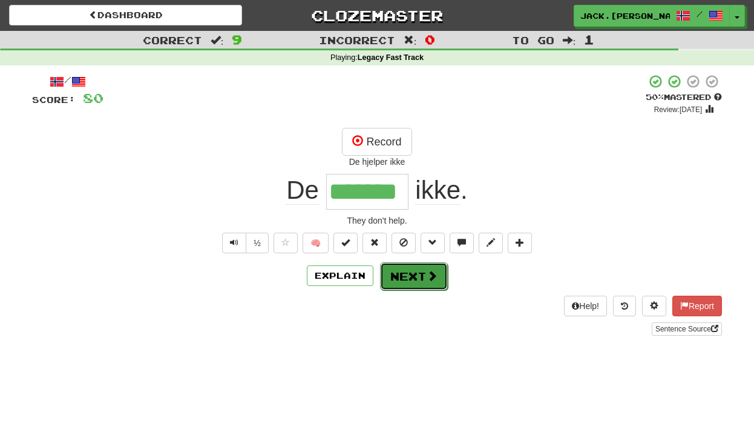
click at [417, 268] on button "Next" at bounding box center [414, 276] width 68 height 28
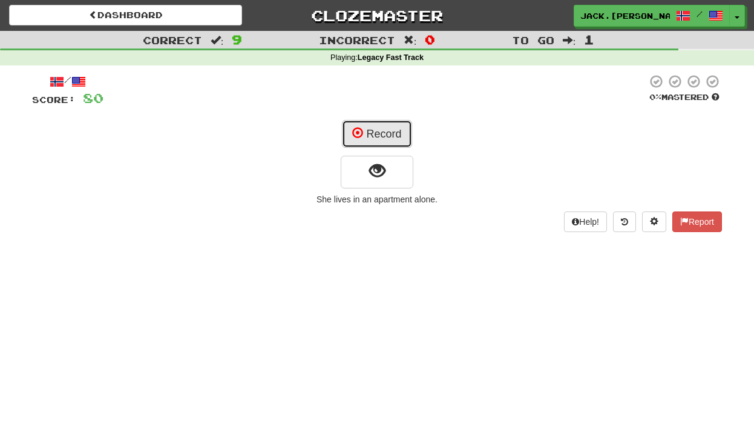
click at [393, 126] on button "Record" at bounding box center [377, 134] width 70 height 28
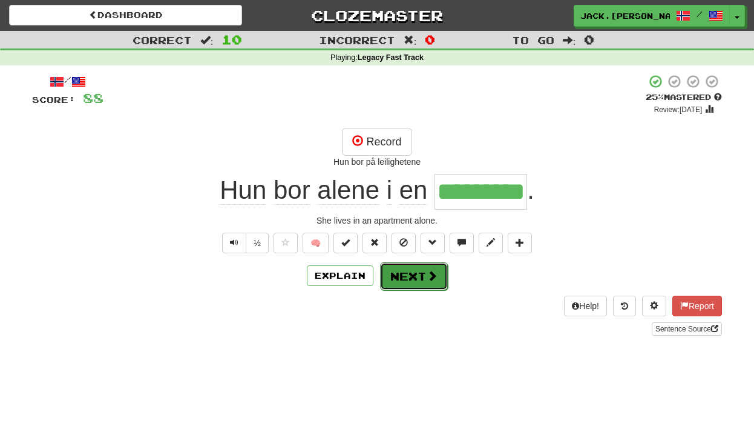
click at [435, 274] on span at bounding box center [432, 275] width 11 height 11
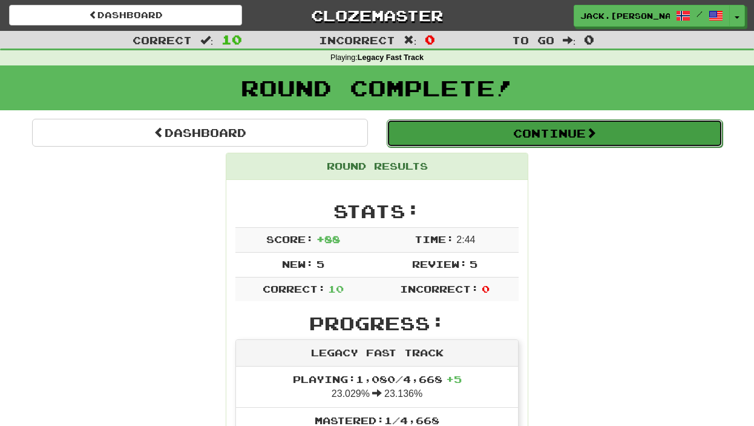
click at [448, 128] on button "Continue" at bounding box center [555, 133] width 336 height 28
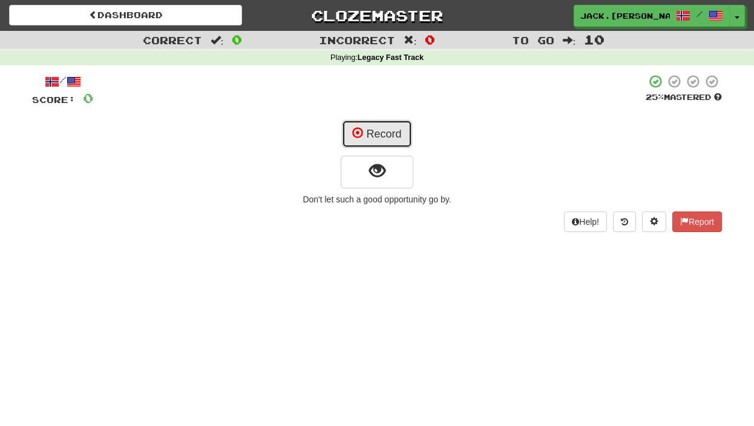
click at [390, 136] on button "Record" at bounding box center [377, 134] width 70 height 28
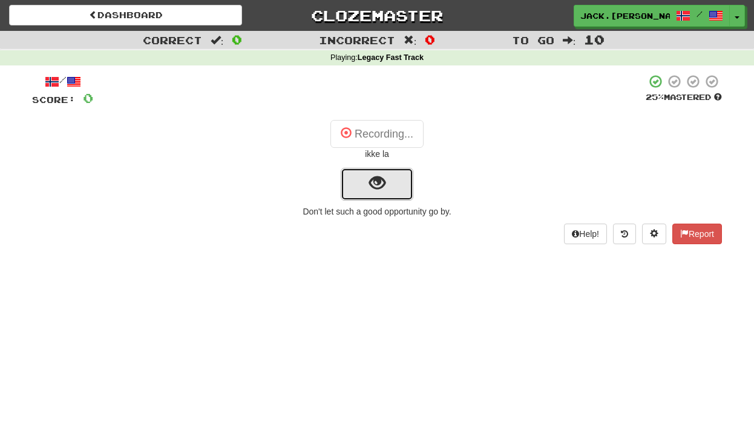
click at [405, 185] on button "show sentence" at bounding box center [377, 184] width 73 height 33
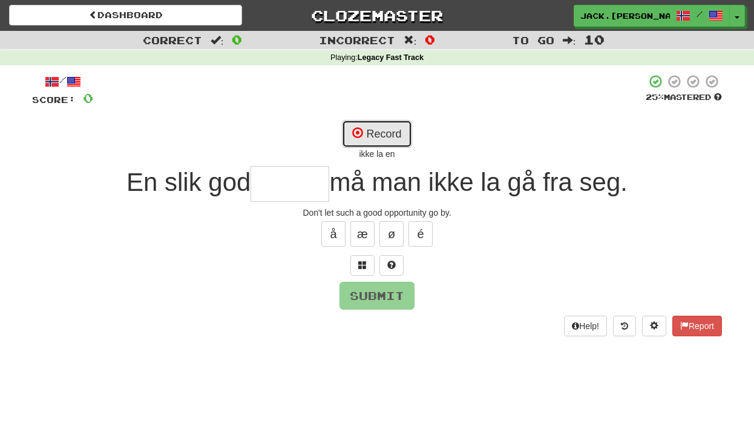
click at [384, 143] on button "Record" at bounding box center [377, 134] width 70 height 28
click at [366, 261] on span at bounding box center [362, 264] width 8 height 8
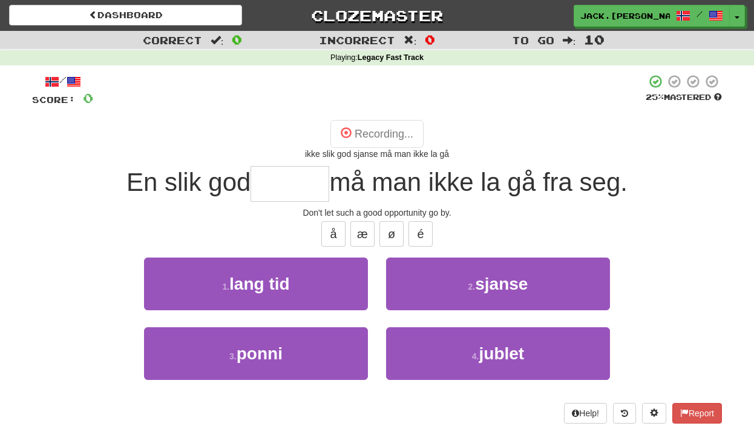
type input "******"
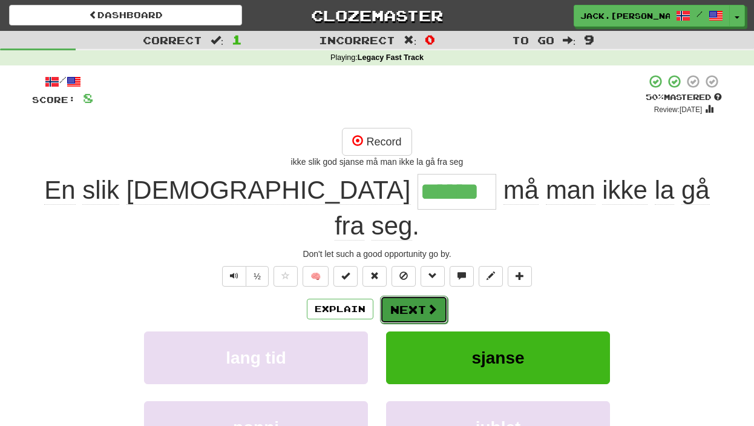
click at [440, 295] on button "Next" at bounding box center [414, 309] width 68 height 28
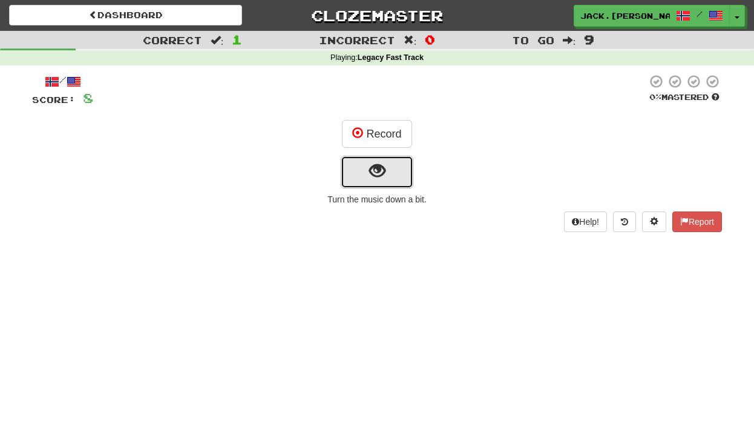
click at [383, 163] on span "show sentence" at bounding box center [377, 171] width 16 height 16
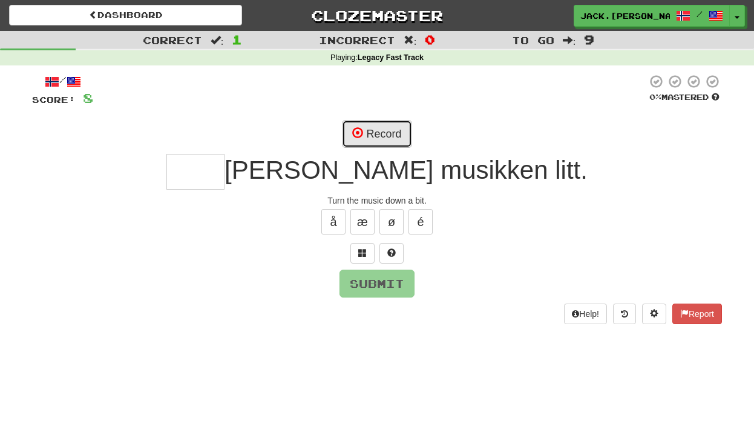
click at [378, 133] on button "Record" at bounding box center [377, 134] width 70 height 28
click at [360, 255] on span at bounding box center [362, 252] width 8 height 8
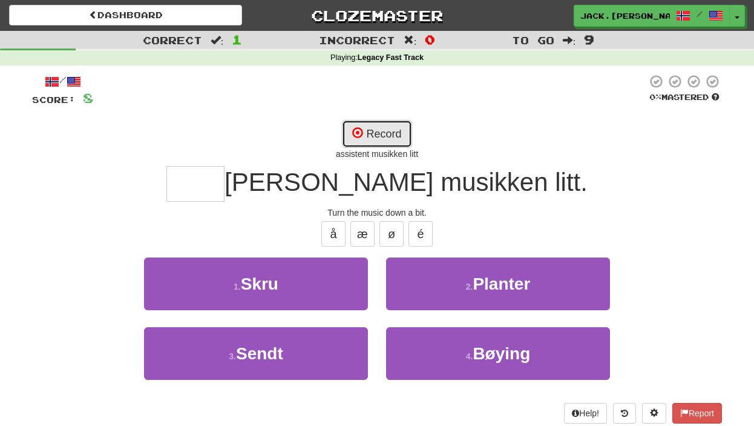
click at [393, 132] on button "Record" at bounding box center [377, 134] width 70 height 28
type input "****"
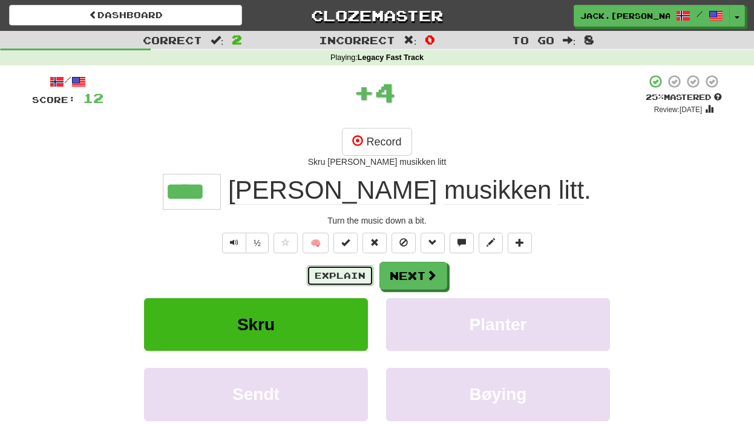
click at [341, 280] on button "Explain" at bounding box center [340, 275] width 67 height 21
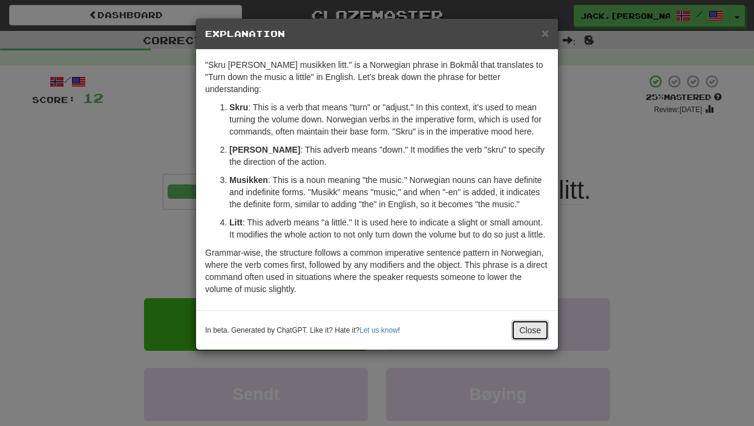
click at [527, 334] on button "Close" at bounding box center [530, 330] width 38 height 21
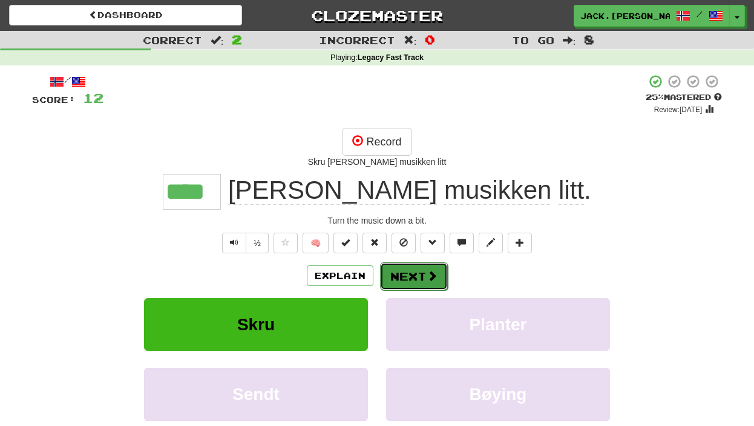
click at [429, 275] on span at bounding box center [432, 275] width 11 height 11
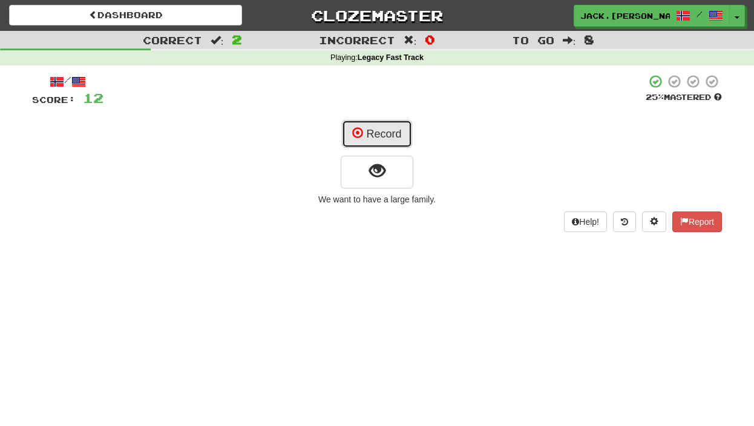
click at [370, 139] on button "Record" at bounding box center [377, 134] width 70 height 28
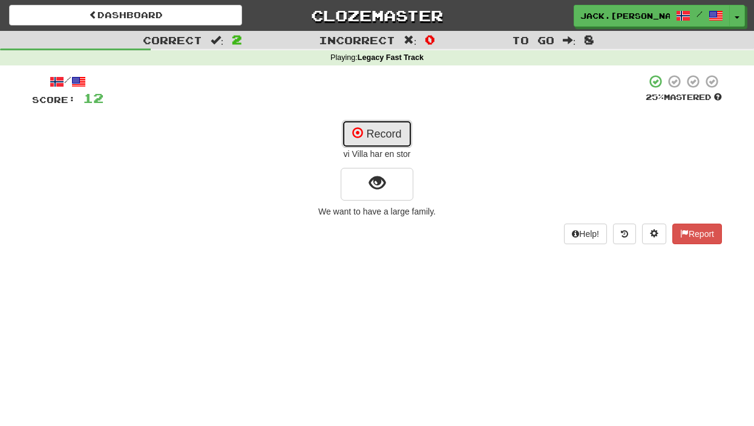
click at [395, 123] on button "Record" at bounding box center [377, 134] width 70 height 28
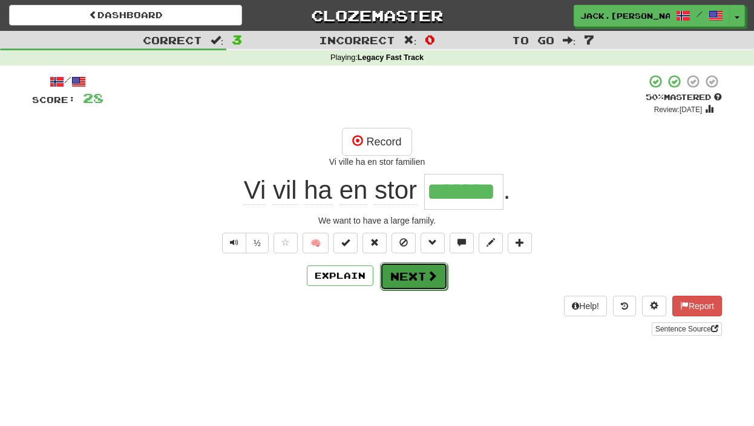
click at [415, 283] on button "Next" at bounding box center [414, 276] width 68 height 28
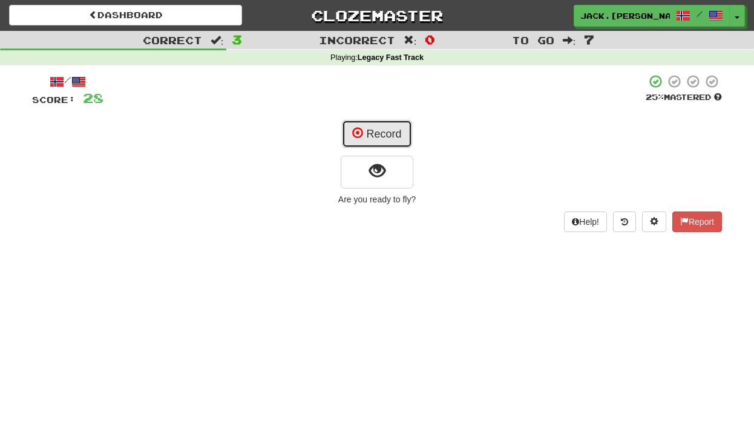
click at [381, 140] on button "Record" at bounding box center [377, 134] width 70 height 28
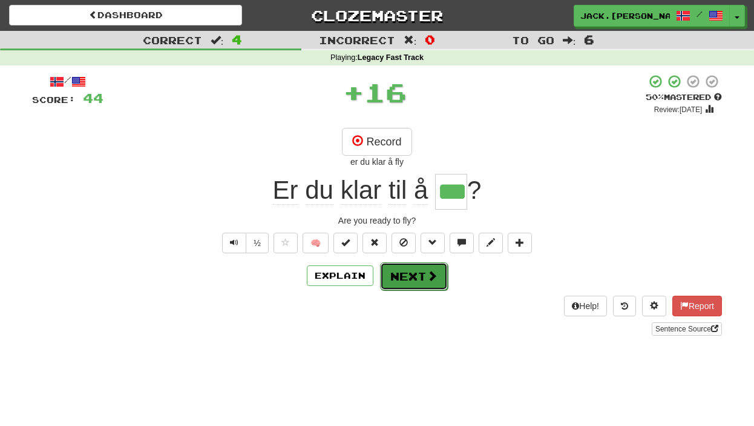
click at [430, 281] on span at bounding box center [432, 275] width 11 height 11
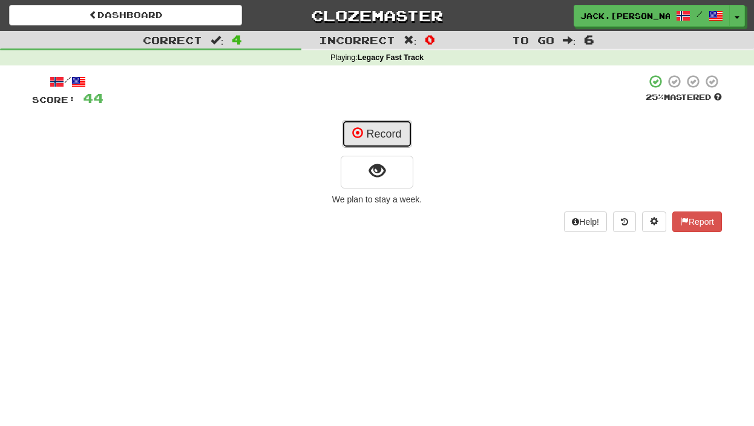
click at [391, 143] on button "Record" at bounding box center [377, 134] width 70 height 28
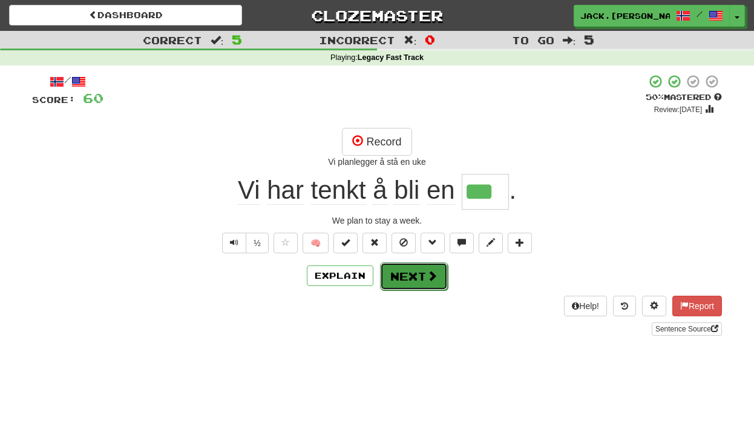
click at [443, 274] on button "Next" at bounding box center [414, 276] width 68 height 28
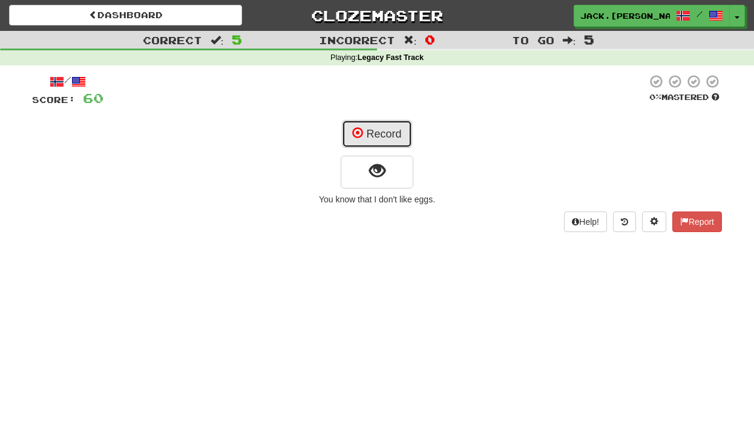
click at [405, 142] on button "Record" at bounding box center [377, 134] width 70 height 28
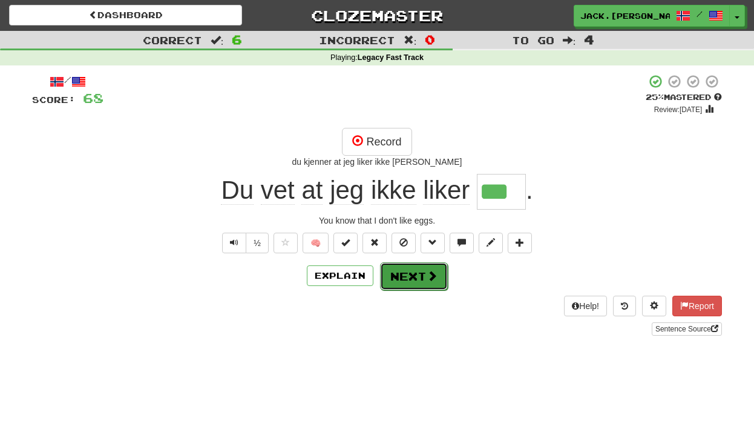
click at [438, 279] on button "Next" at bounding box center [414, 276] width 68 height 28
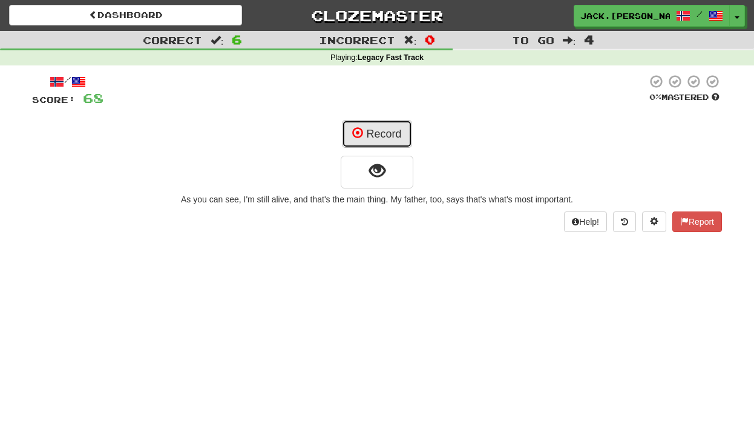
click at [390, 140] on button "Record" at bounding box center [377, 134] width 70 height 28
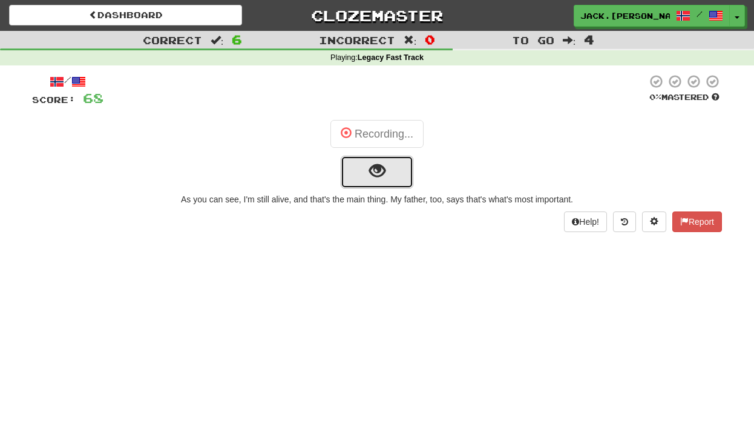
click at [384, 163] on span "show sentence" at bounding box center [377, 171] width 16 height 16
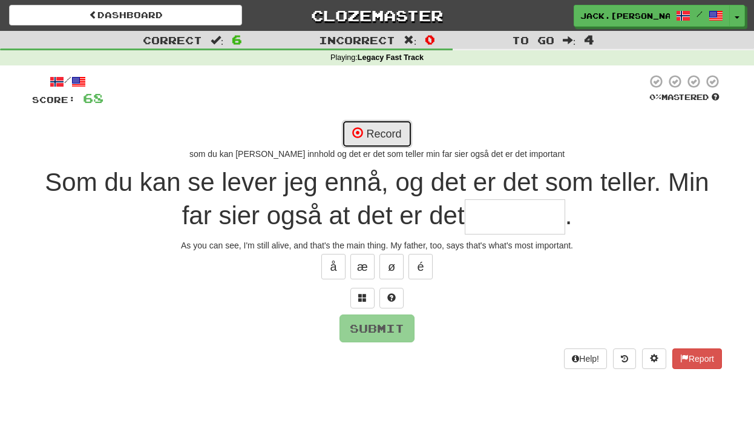
click at [382, 125] on button "Record" at bounding box center [377, 134] width 70 height 28
click at [358, 300] on span at bounding box center [362, 297] width 8 height 8
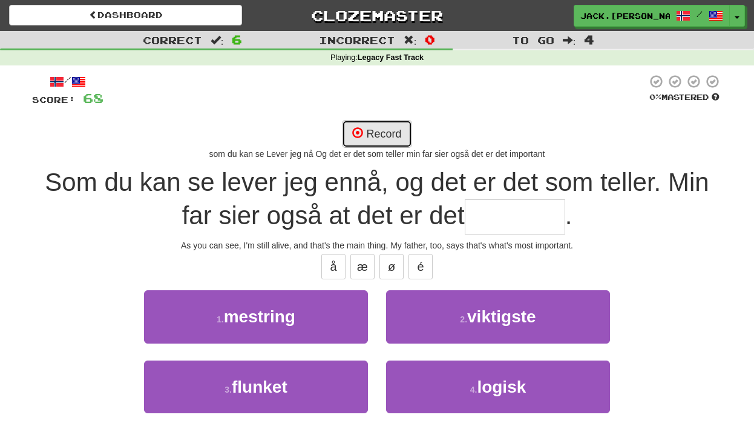
click at [373, 130] on button "Record" at bounding box center [377, 134] width 70 height 28
type input "*********"
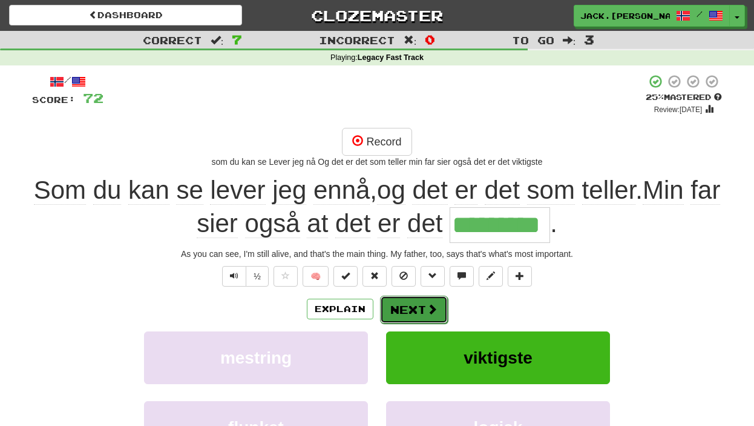
click at [410, 312] on button "Next" at bounding box center [414, 309] width 68 height 28
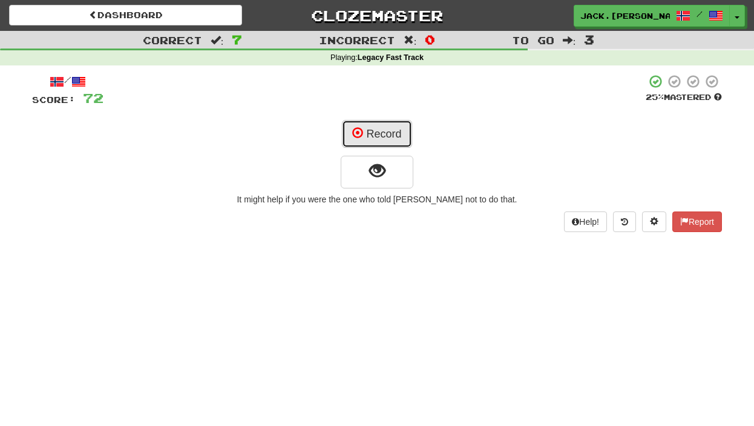
click at [380, 122] on button "Record" at bounding box center [377, 134] width 70 height 28
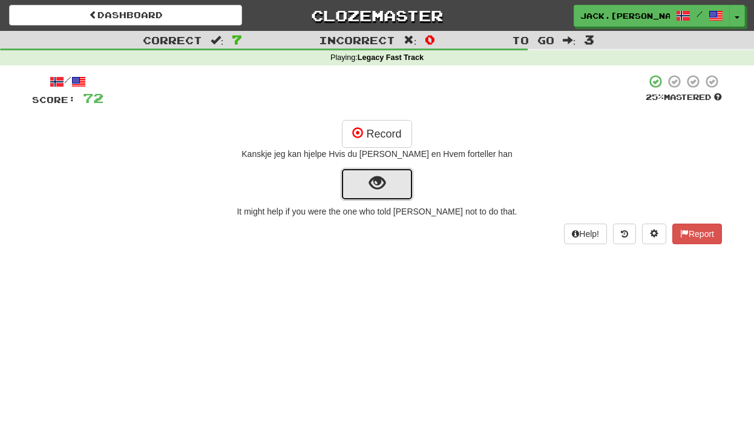
click at [375, 185] on span "show sentence" at bounding box center [377, 183] width 16 height 16
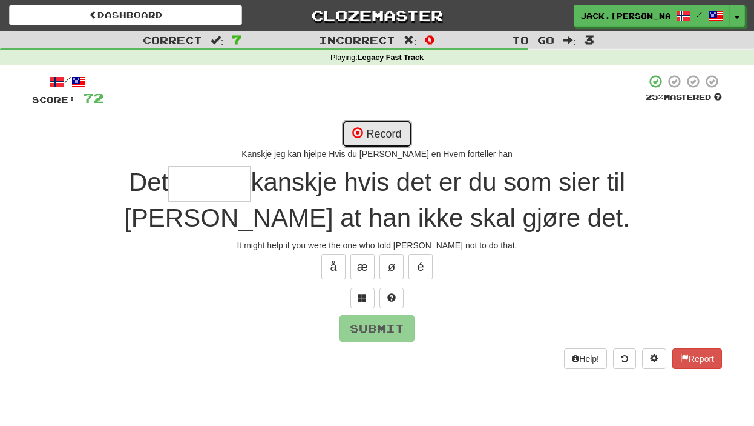
click at [388, 142] on button "Record" at bounding box center [377, 134] width 70 height 28
type input "*******"
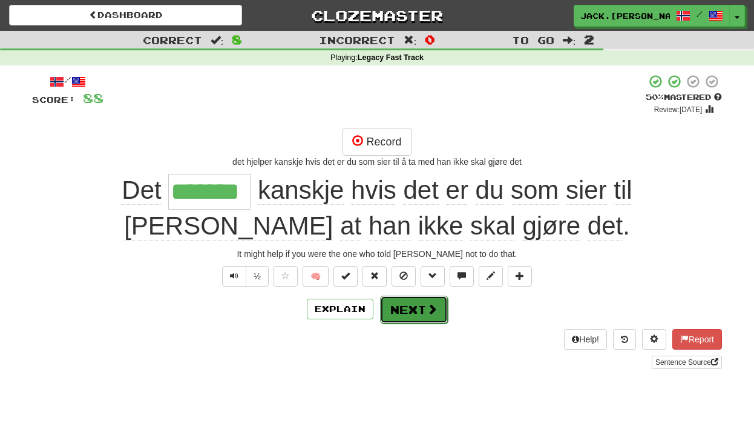
click at [418, 309] on button "Next" at bounding box center [414, 309] width 68 height 28
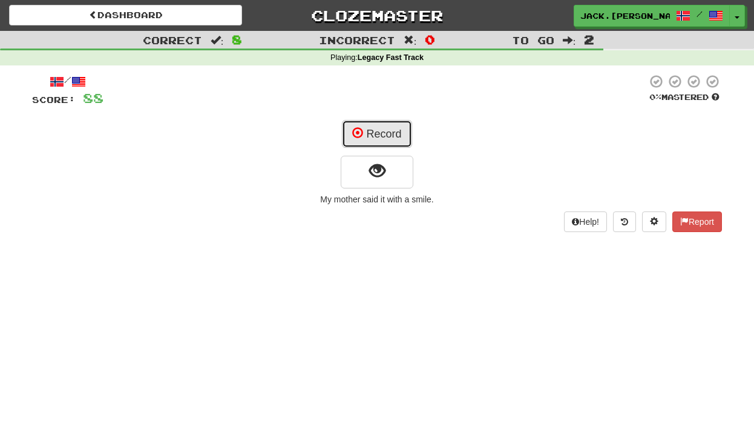
click at [381, 128] on button "Record" at bounding box center [377, 134] width 70 height 28
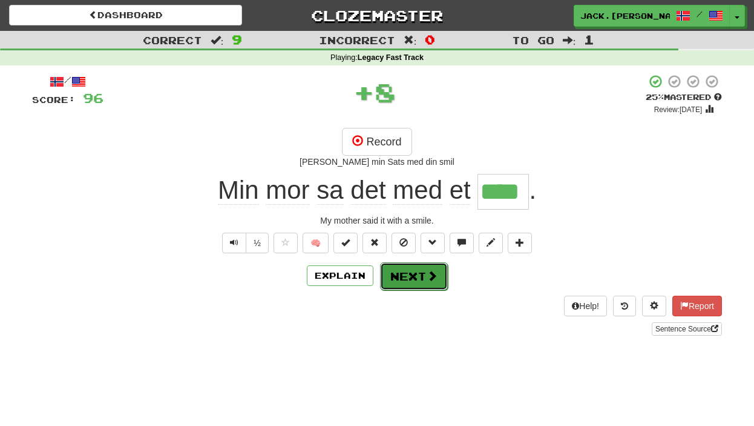
click at [435, 264] on button "Next" at bounding box center [414, 276] width 68 height 28
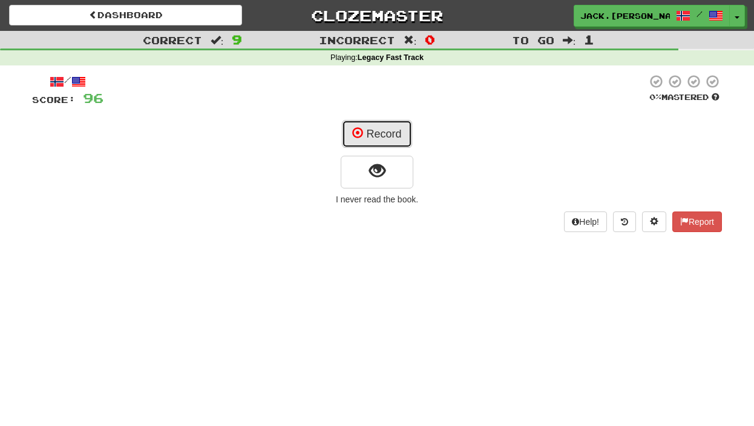
click at [398, 129] on button "Record" at bounding box center [377, 134] width 70 height 28
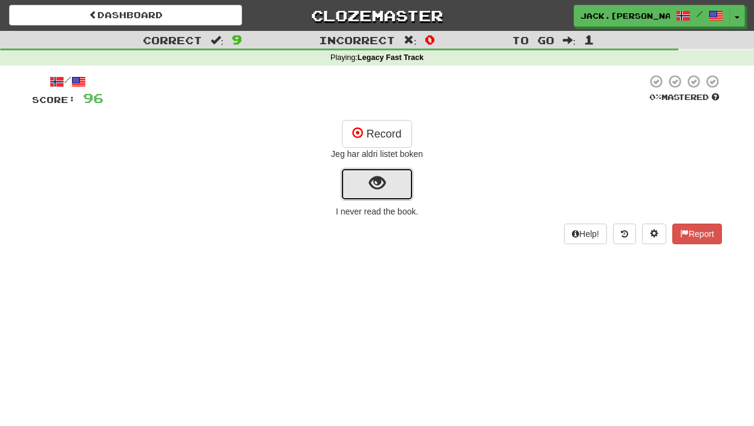
click at [385, 197] on button "show sentence" at bounding box center [377, 184] width 73 height 33
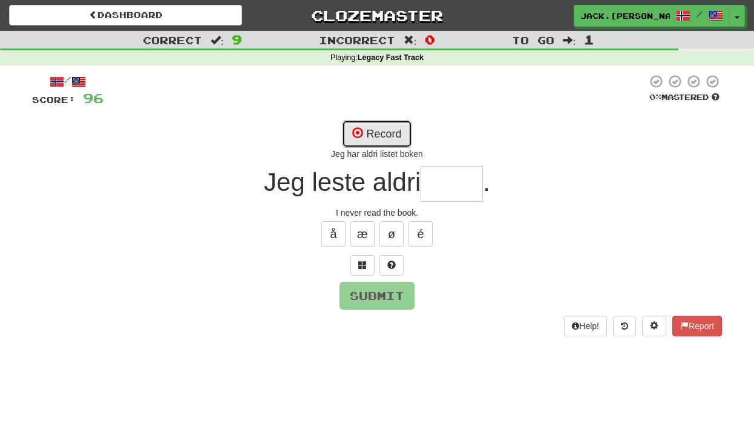
click at [380, 136] on button "Record" at bounding box center [377, 134] width 70 height 28
click at [371, 140] on button "Record" at bounding box center [377, 134] width 70 height 28
click at [395, 133] on button "Record" at bounding box center [377, 134] width 70 height 28
type input "****"
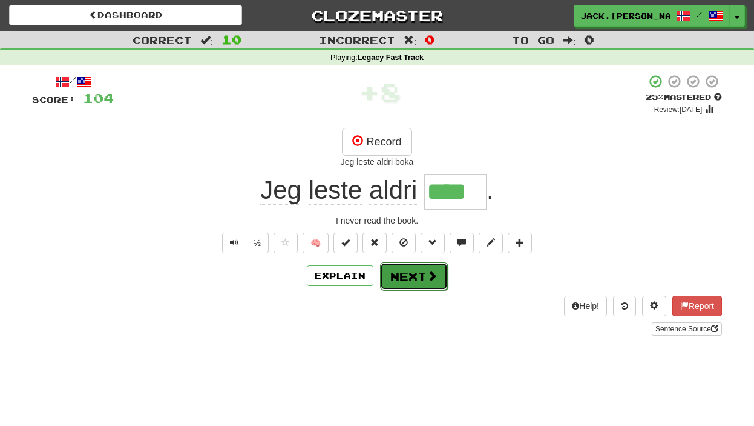
click at [437, 281] on button "Next" at bounding box center [414, 276] width 68 height 28
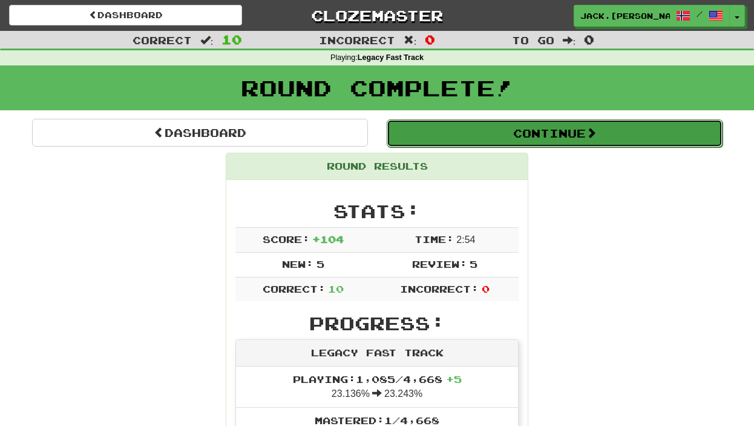
click at [440, 146] on button "Continue" at bounding box center [555, 133] width 336 height 28
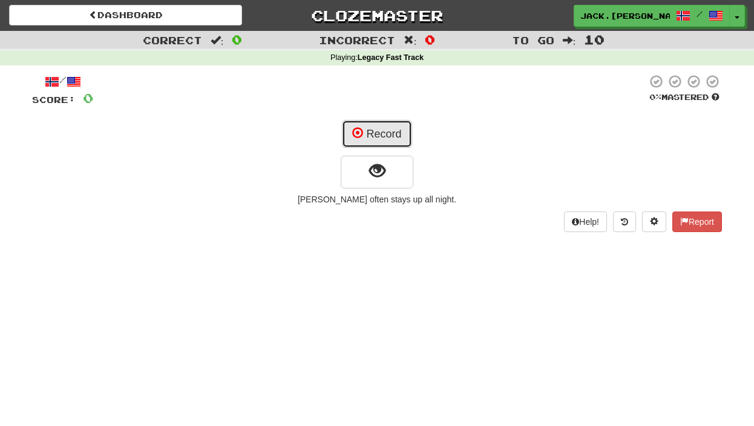
click at [369, 144] on button "Record" at bounding box center [377, 134] width 70 height 28
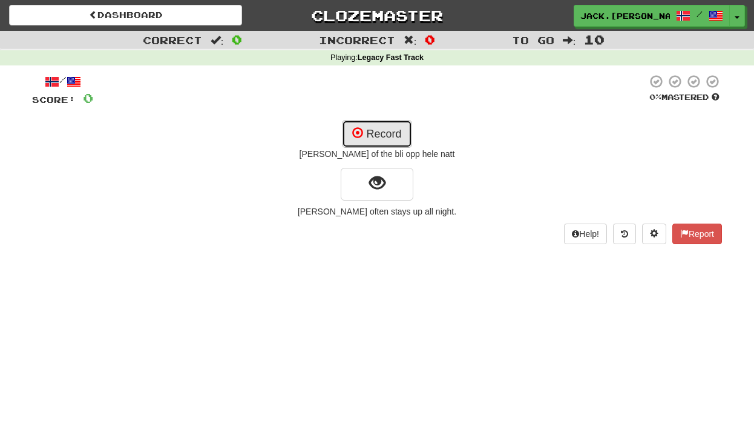
click at [391, 130] on button "Record" at bounding box center [377, 134] width 70 height 28
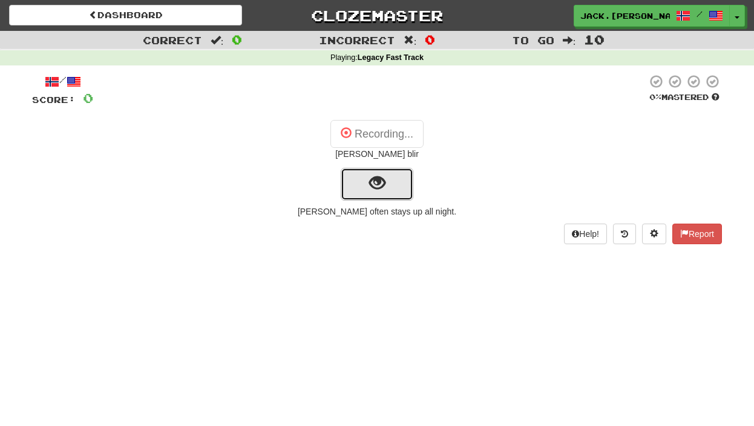
click at [382, 189] on span "show sentence" at bounding box center [377, 183] width 16 height 16
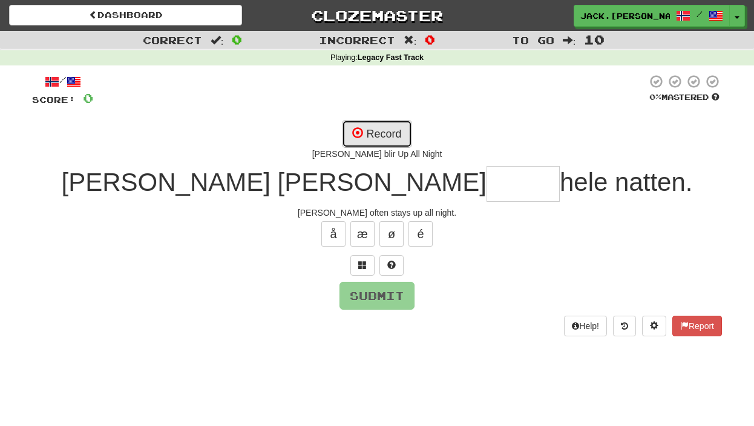
click at [381, 120] on button "Record" at bounding box center [377, 134] width 70 height 28
click at [362, 257] on button at bounding box center [362, 265] width 24 height 21
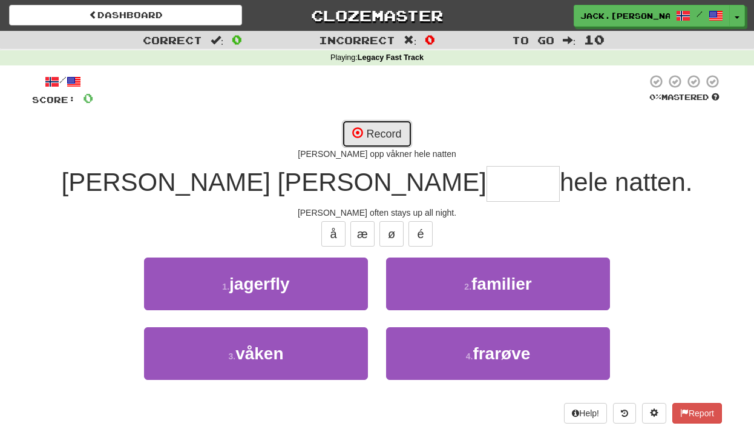
click at [359, 139] on button "Record" at bounding box center [377, 134] width 70 height 28
type input "*****"
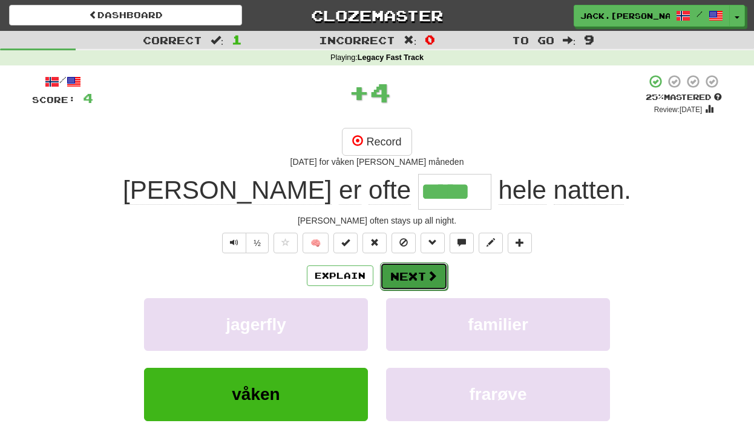
click at [417, 266] on button "Next" at bounding box center [414, 276] width 68 height 28
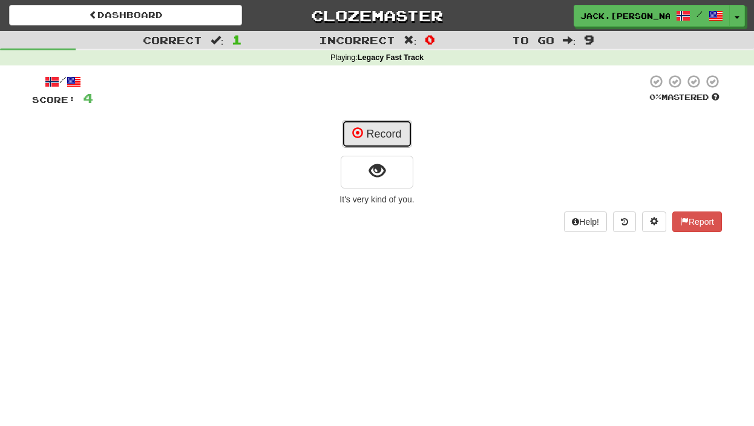
click at [378, 137] on button "Record" at bounding box center [377, 134] width 70 height 28
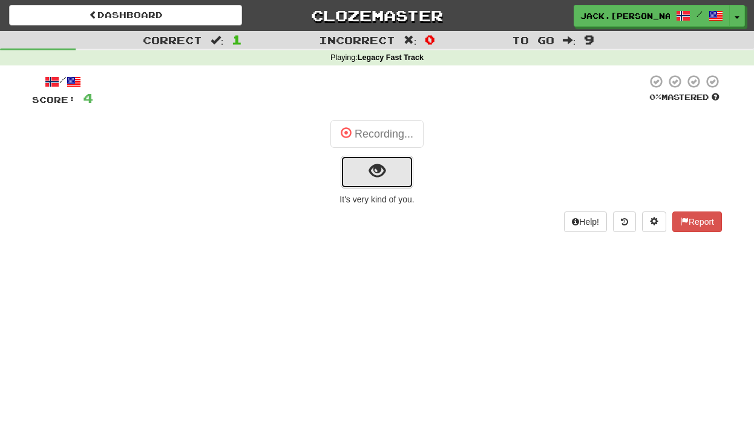
click at [376, 166] on span "show sentence" at bounding box center [377, 171] width 16 height 16
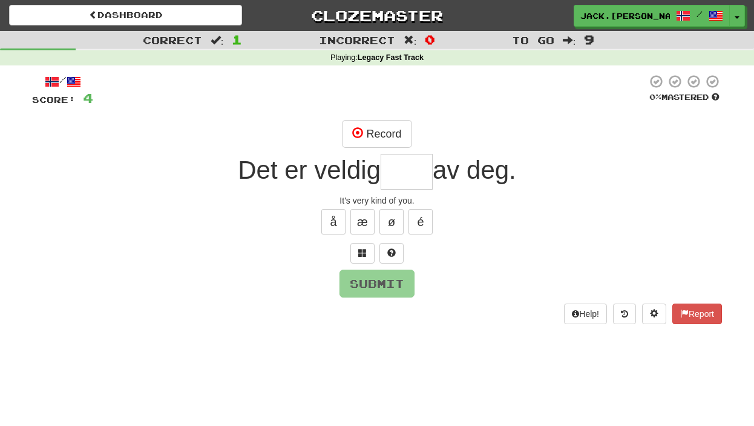
click at [364, 240] on div "/ Score: 4 0 % Mastered Record Det er veldig av deg. It's very kind of you. å æ…" at bounding box center [377, 198] width 690 height 249
click at [365, 246] on button at bounding box center [362, 253] width 24 height 21
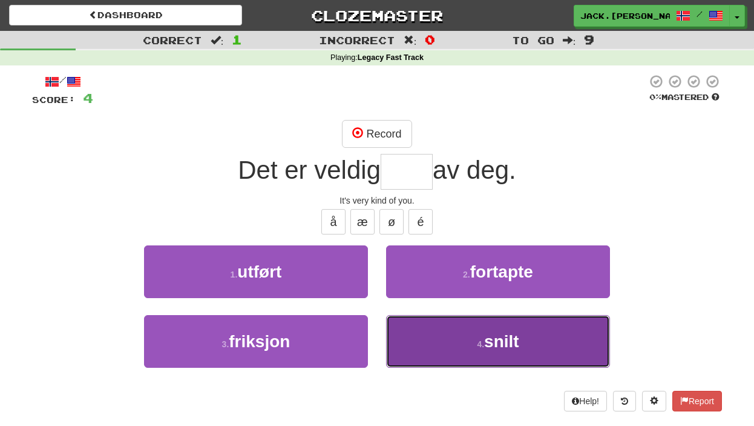
click at [508, 329] on button "4 . snilt" at bounding box center [498, 341] width 224 height 53
type input "*****"
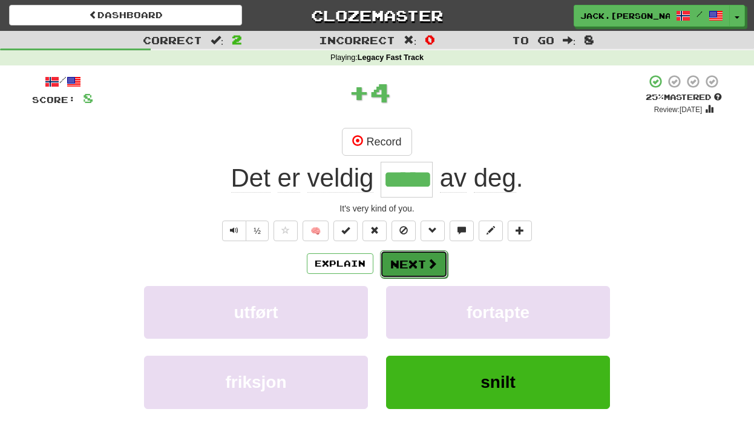
click at [392, 258] on button "Next" at bounding box center [414, 264] width 68 height 28
